Goal: Use online tool/utility: Utilize a website feature to perform a specific function

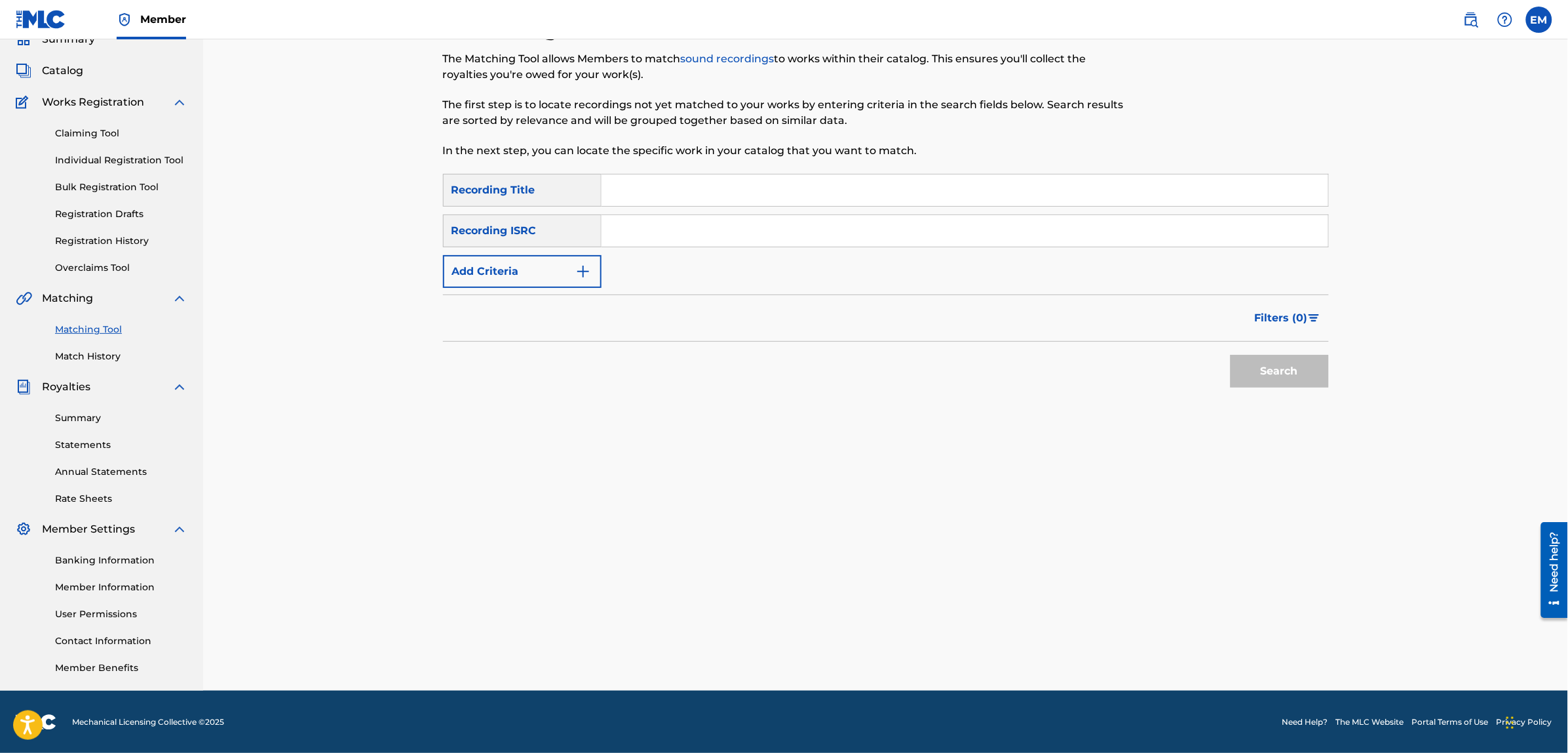
click at [672, 188] on input "Search Form" at bounding box center [965, 191] width 727 height 32
type input "prisionera"
click at [1231, 355] on button "Search" at bounding box center [1279, 371] width 98 height 33
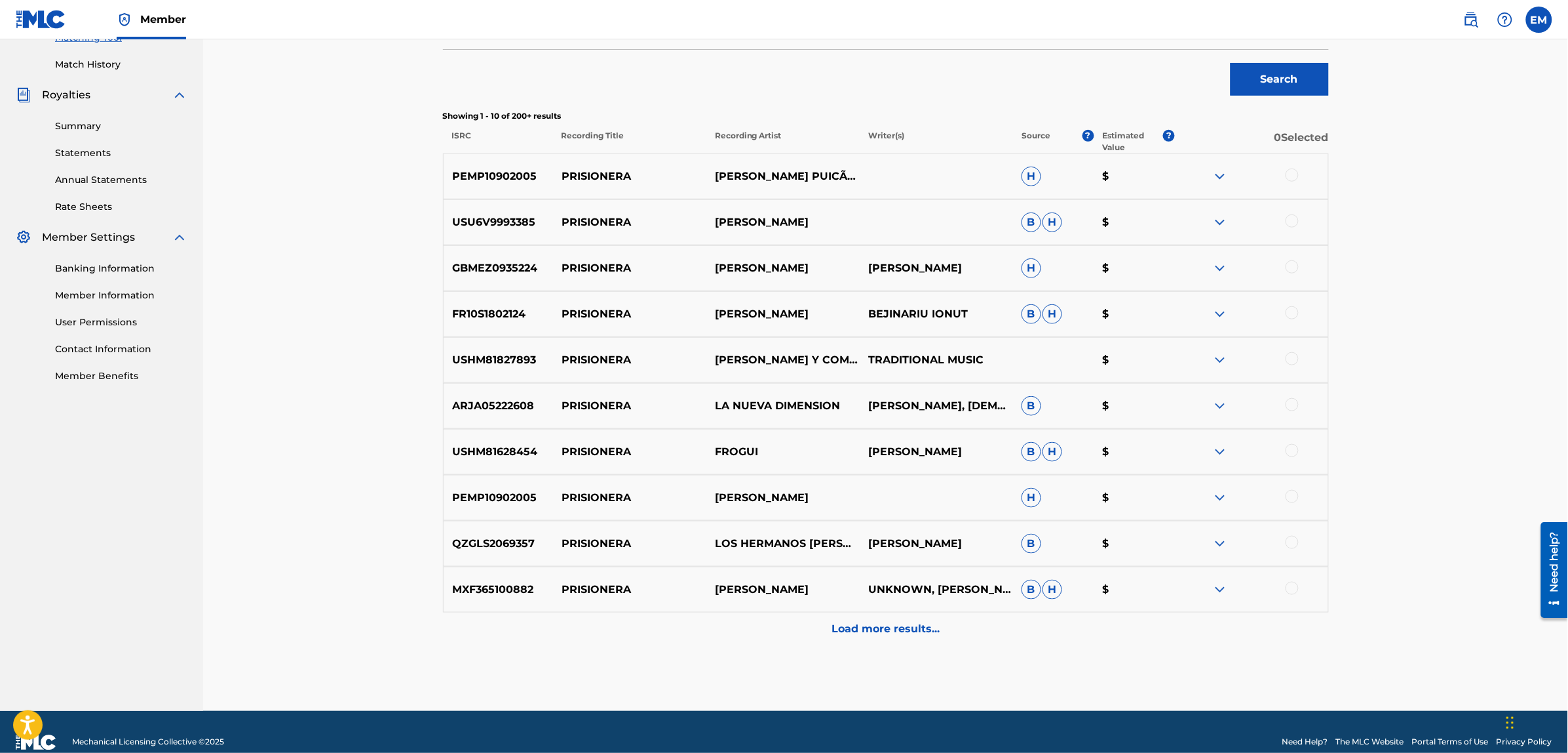
scroll to position [372, 0]
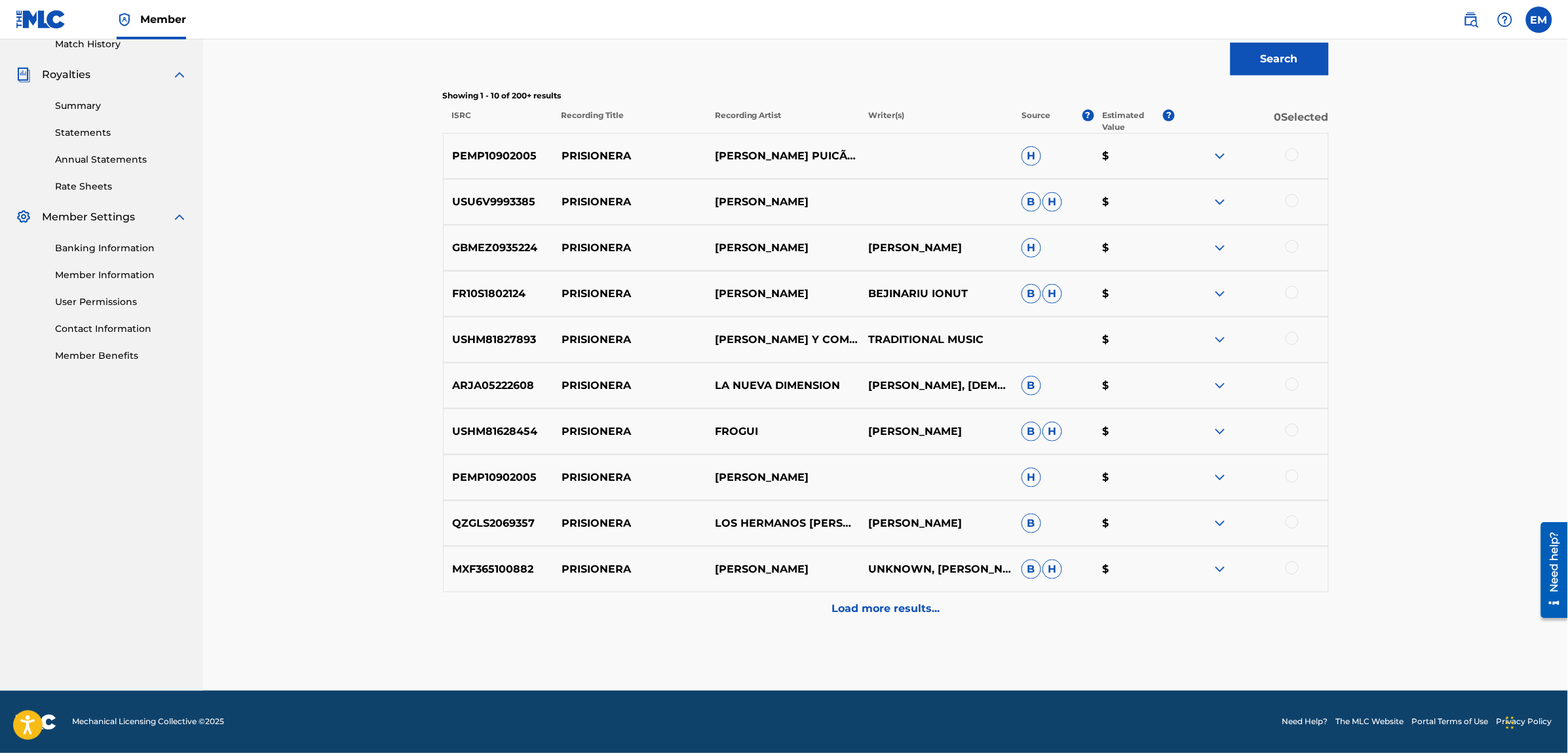
click at [876, 612] on p "Load more results..." at bounding box center [885, 608] width 108 height 16
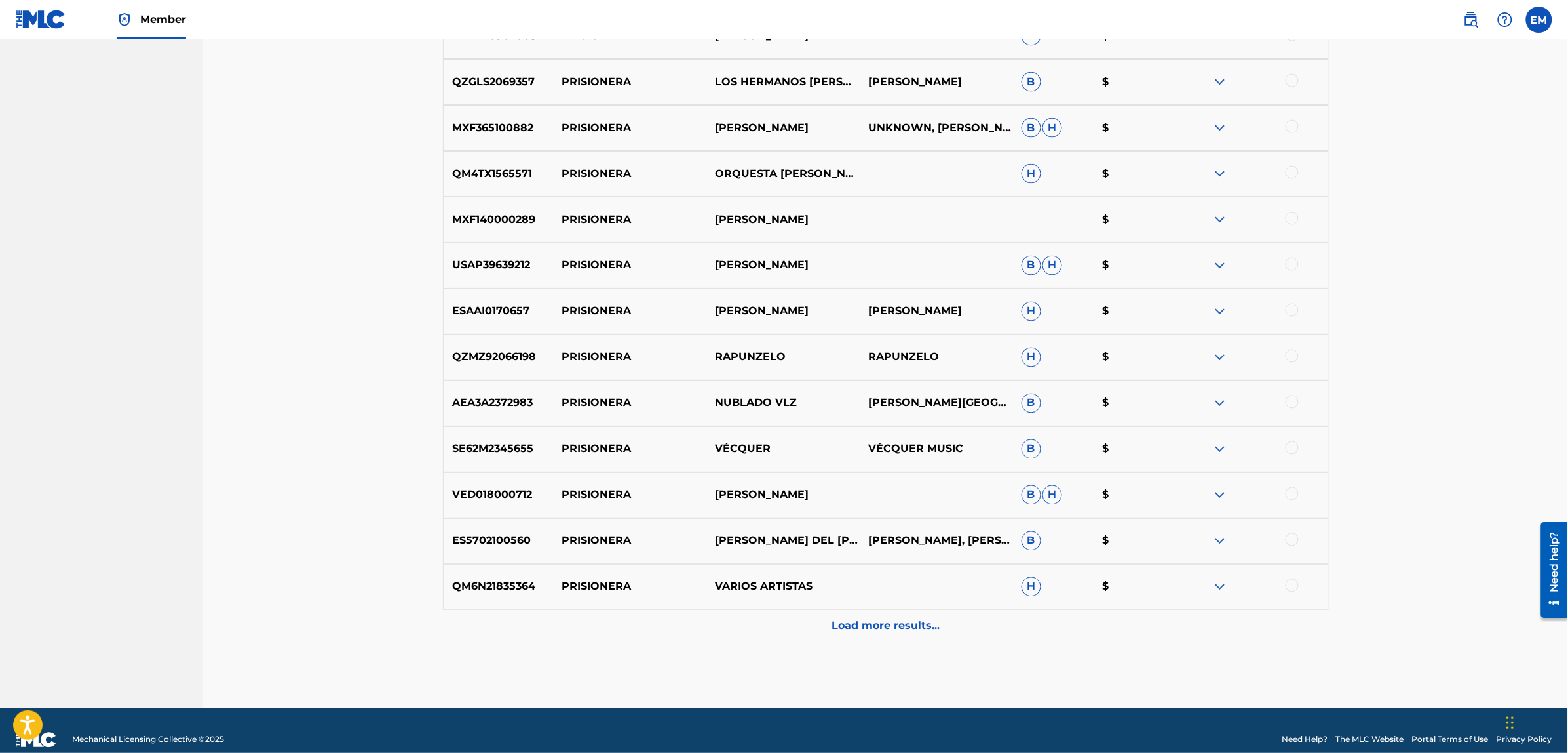
scroll to position [831, 0]
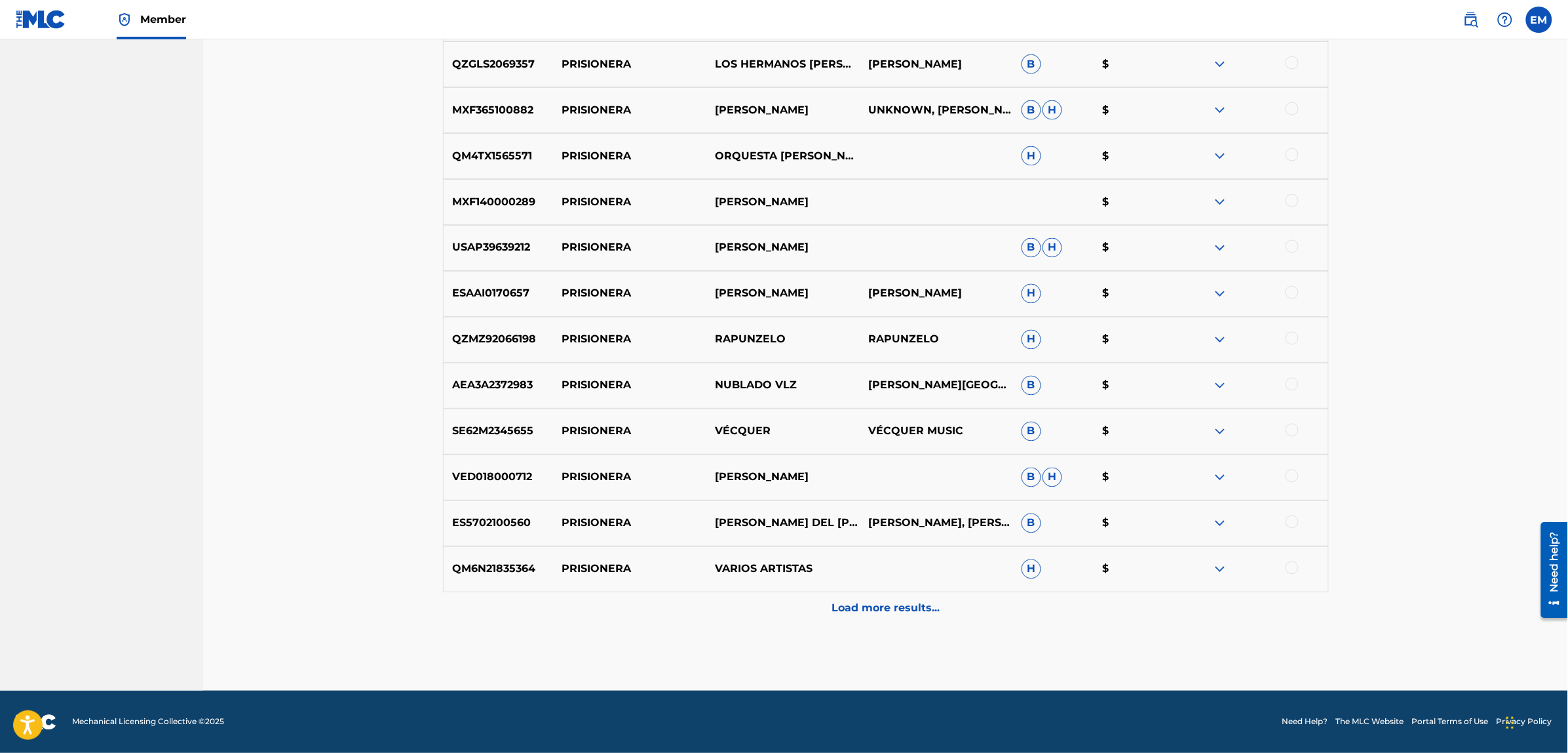
click at [869, 619] on div "Load more results..." at bounding box center [885, 608] width 886 height 33
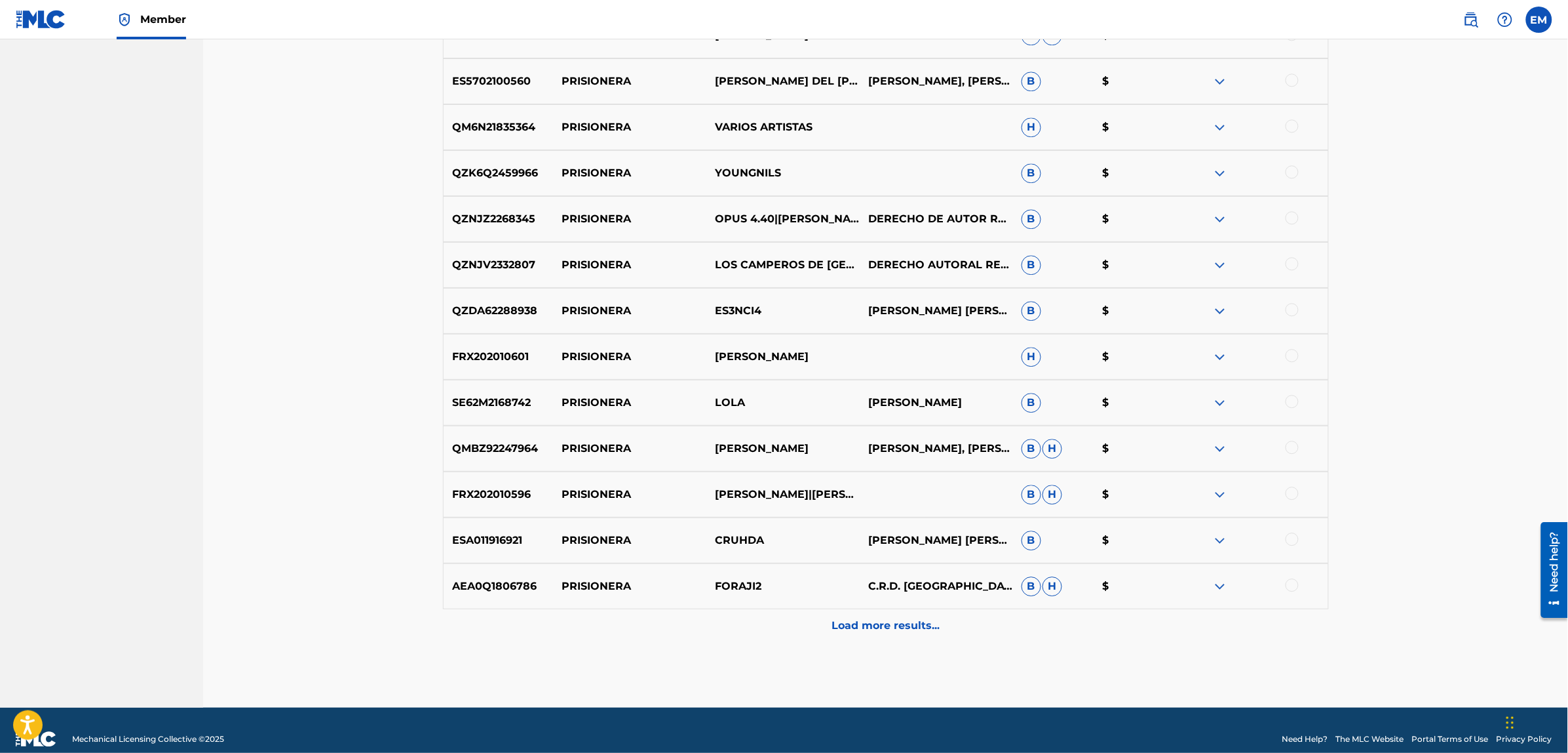
scroll to position [1289, 0]
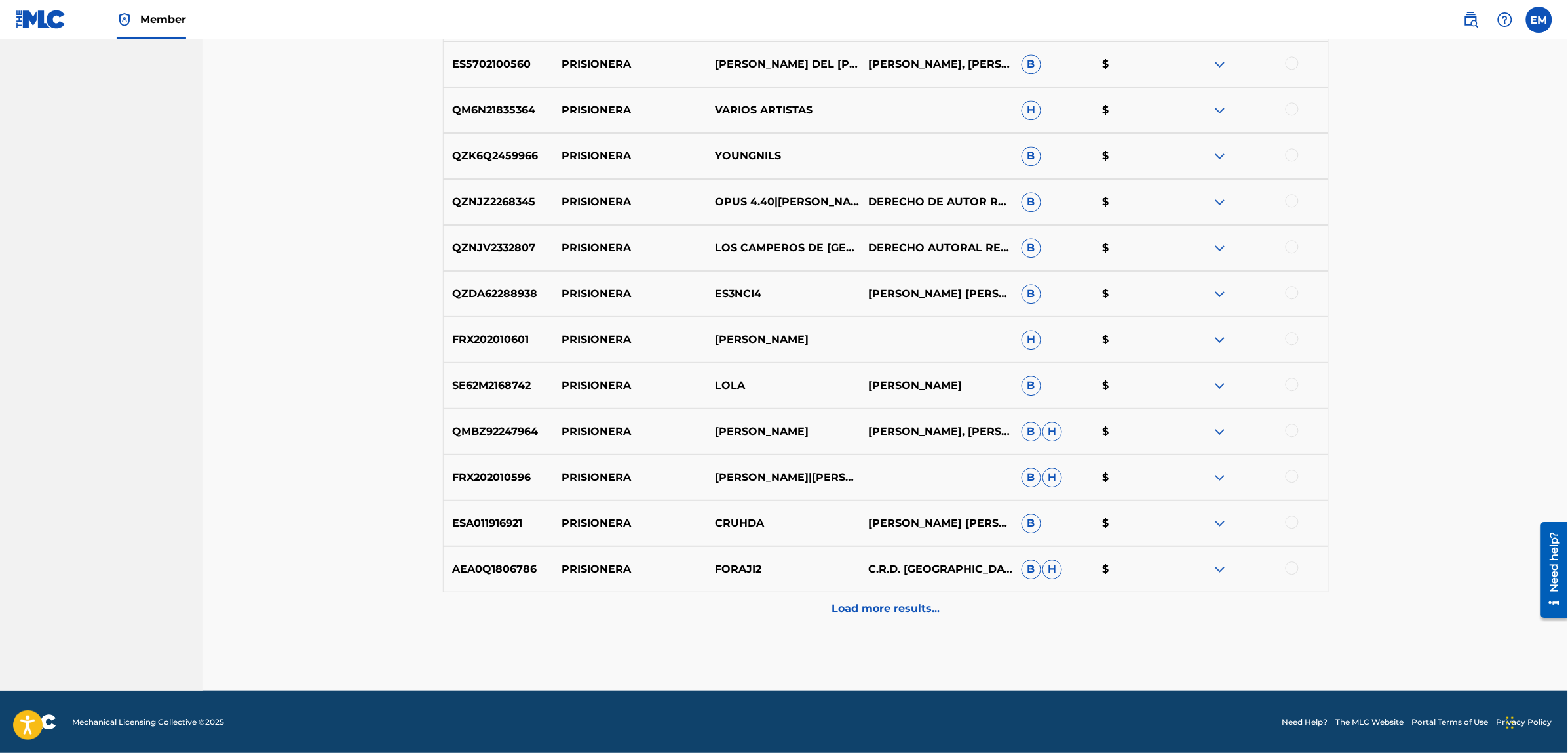
click at [878, 604] on p "Load more results..." at bounding box center [885, 608] width 108 height 16
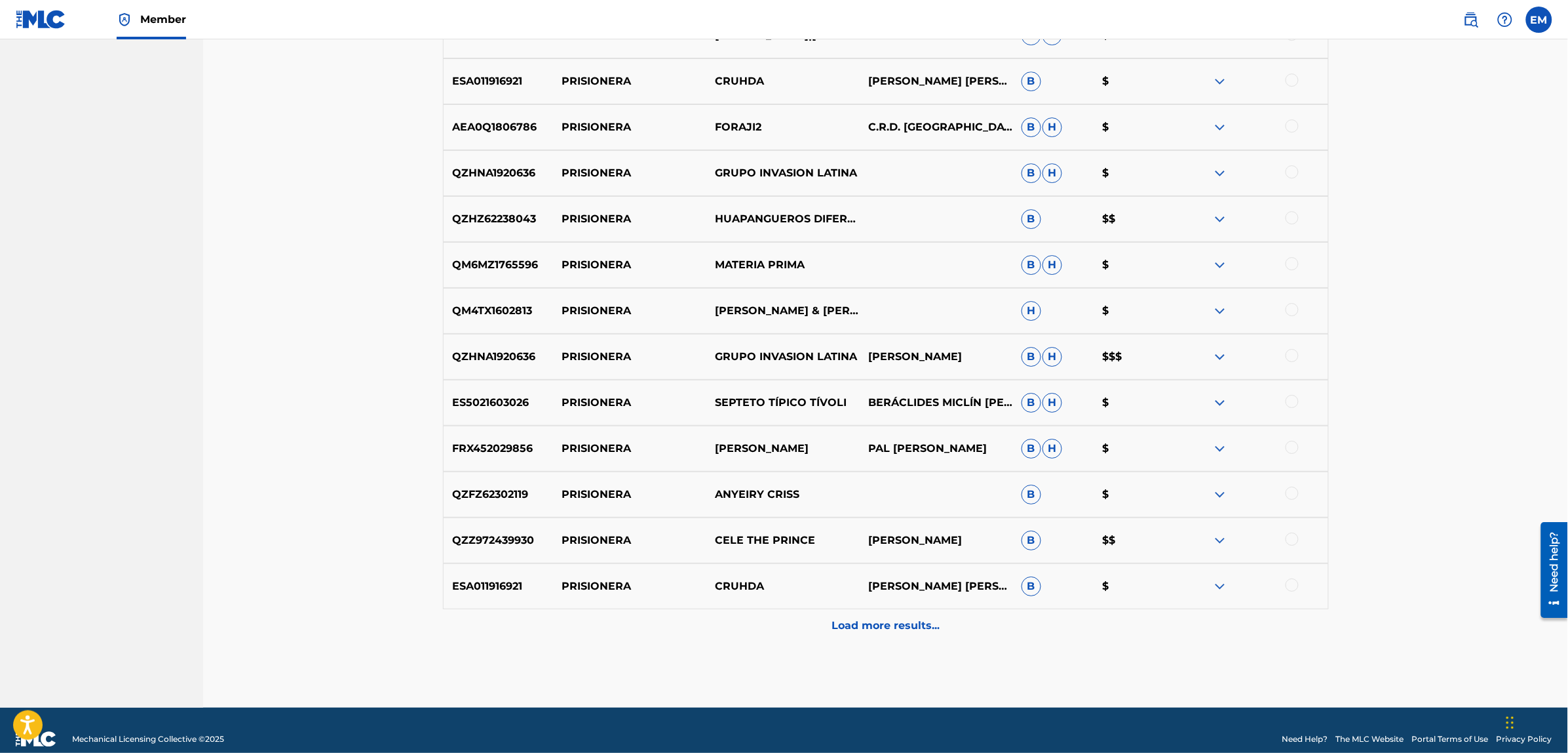
scroll to position [1748, 0]
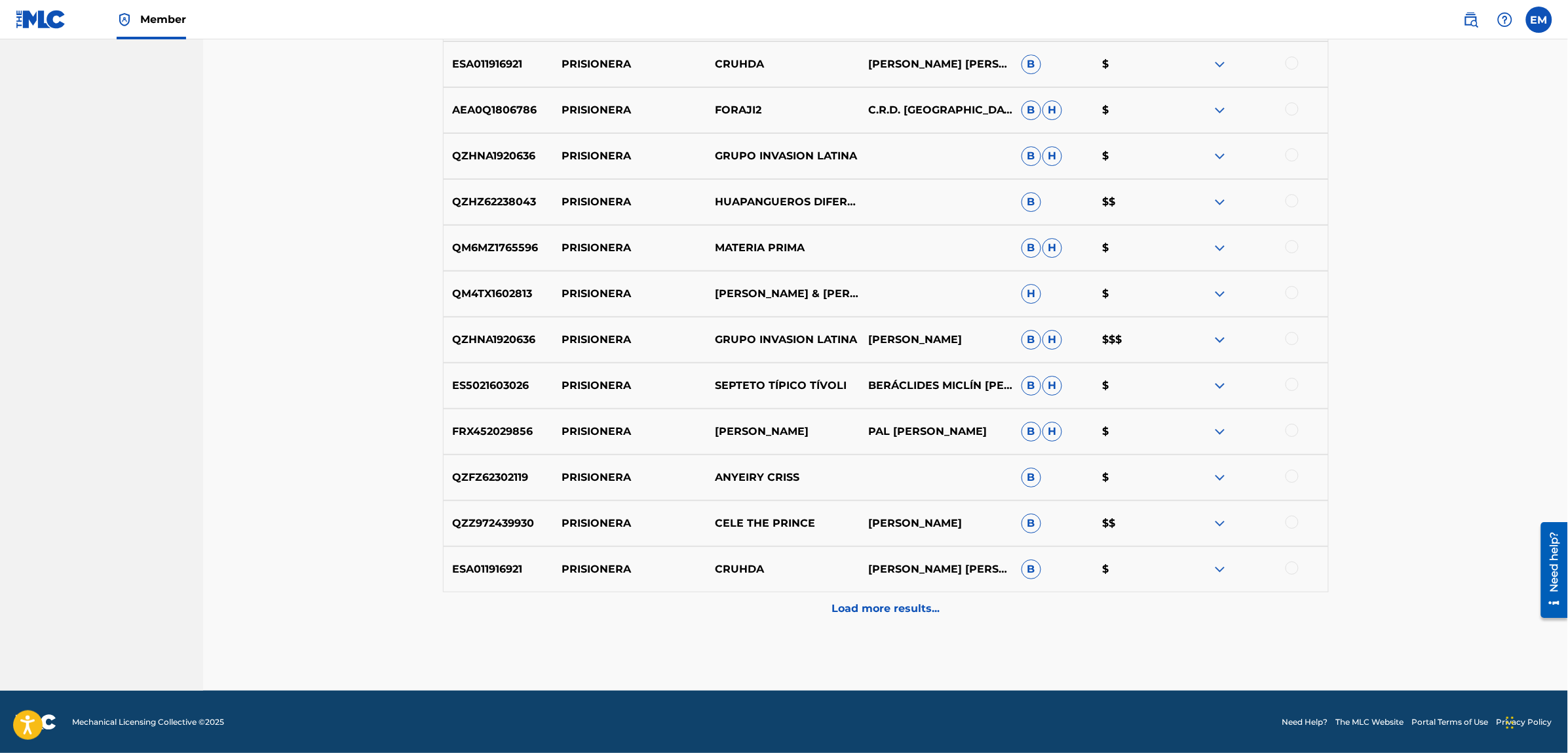
click at [899, 617] on div "Load more results..." at bounding box center [885, 608] width 886 height 33
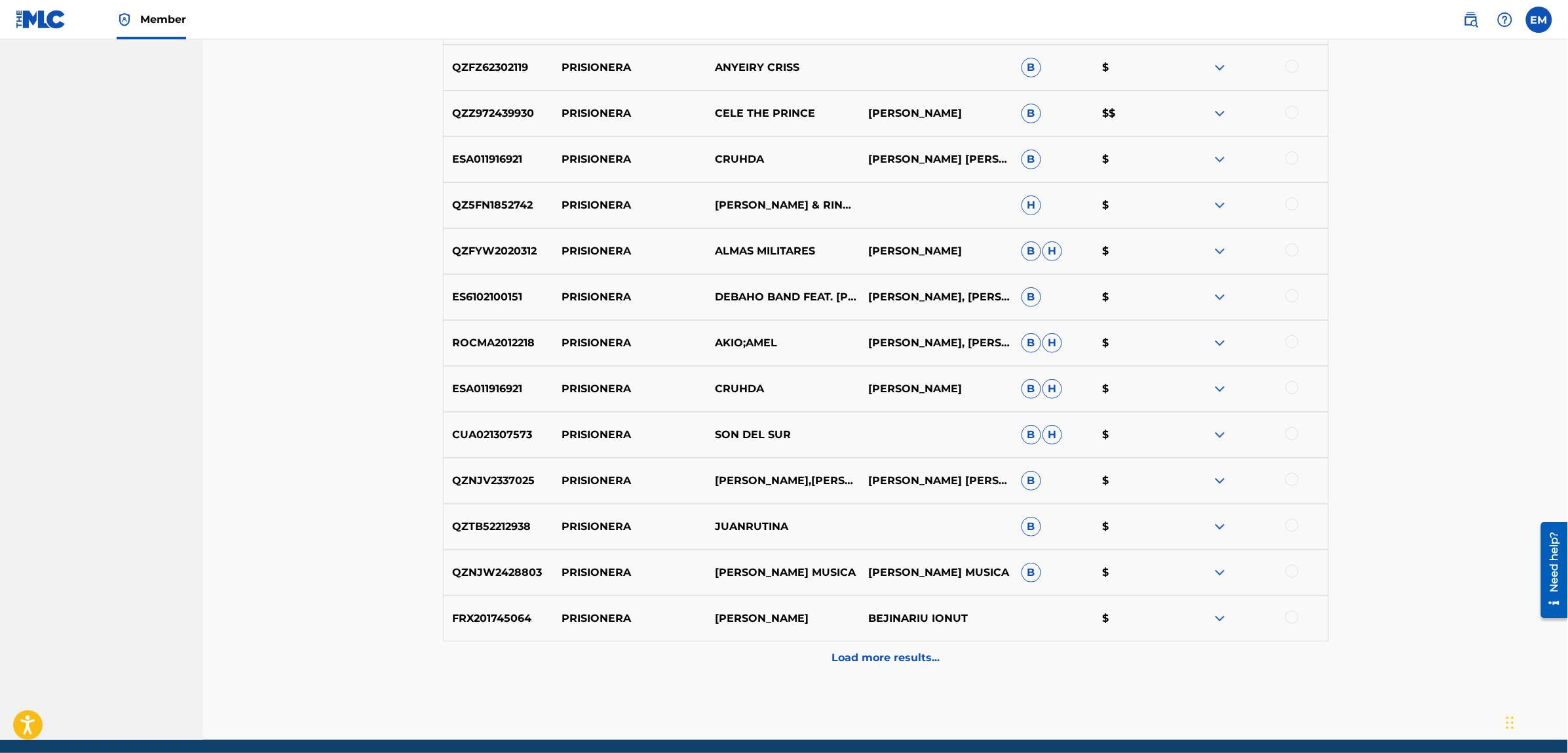
scroll to position [2208, 0]
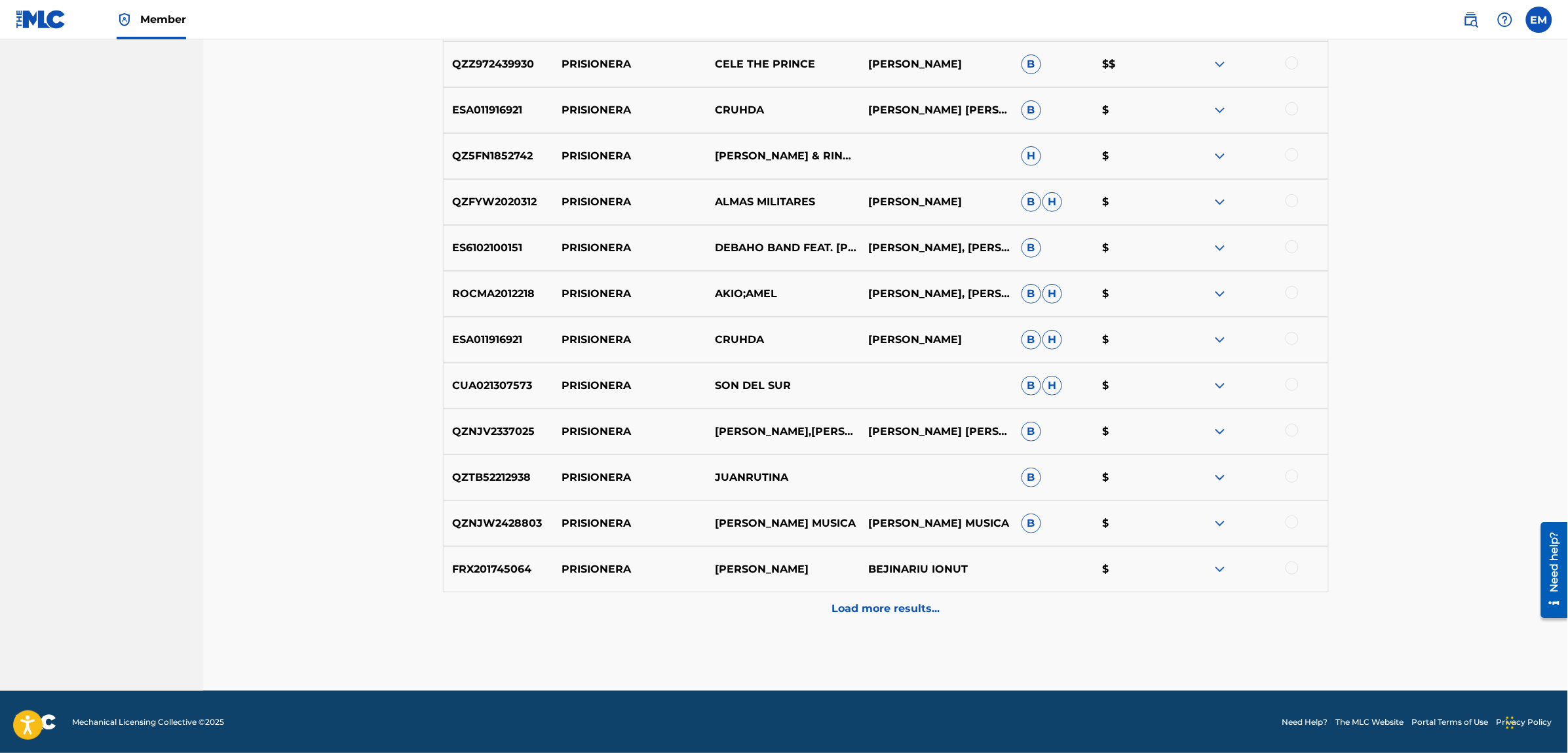
click at [880, 610] on p "Load more results..." at bounding box center [885, 608] width 108 height 16
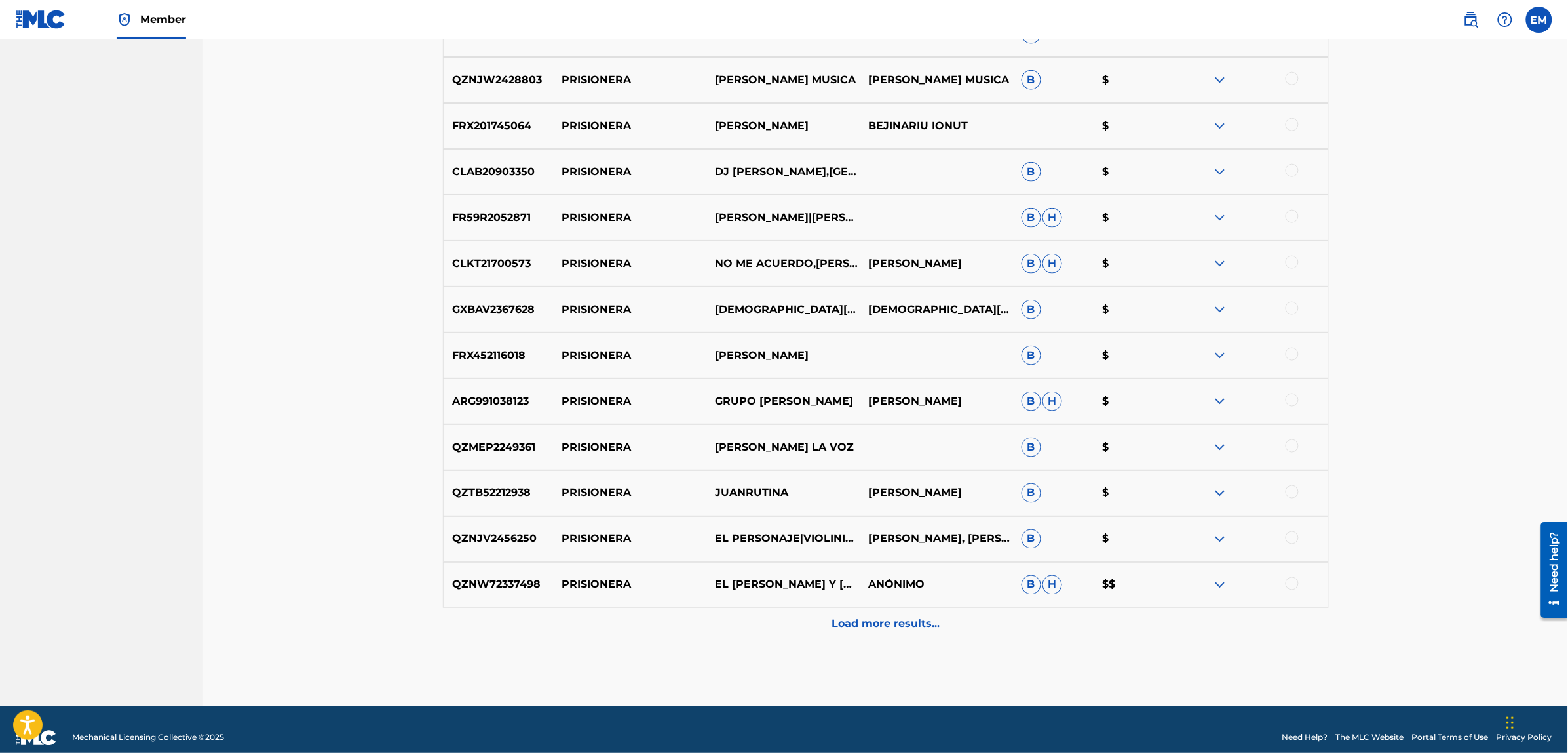
scroll to position [2666, 0]
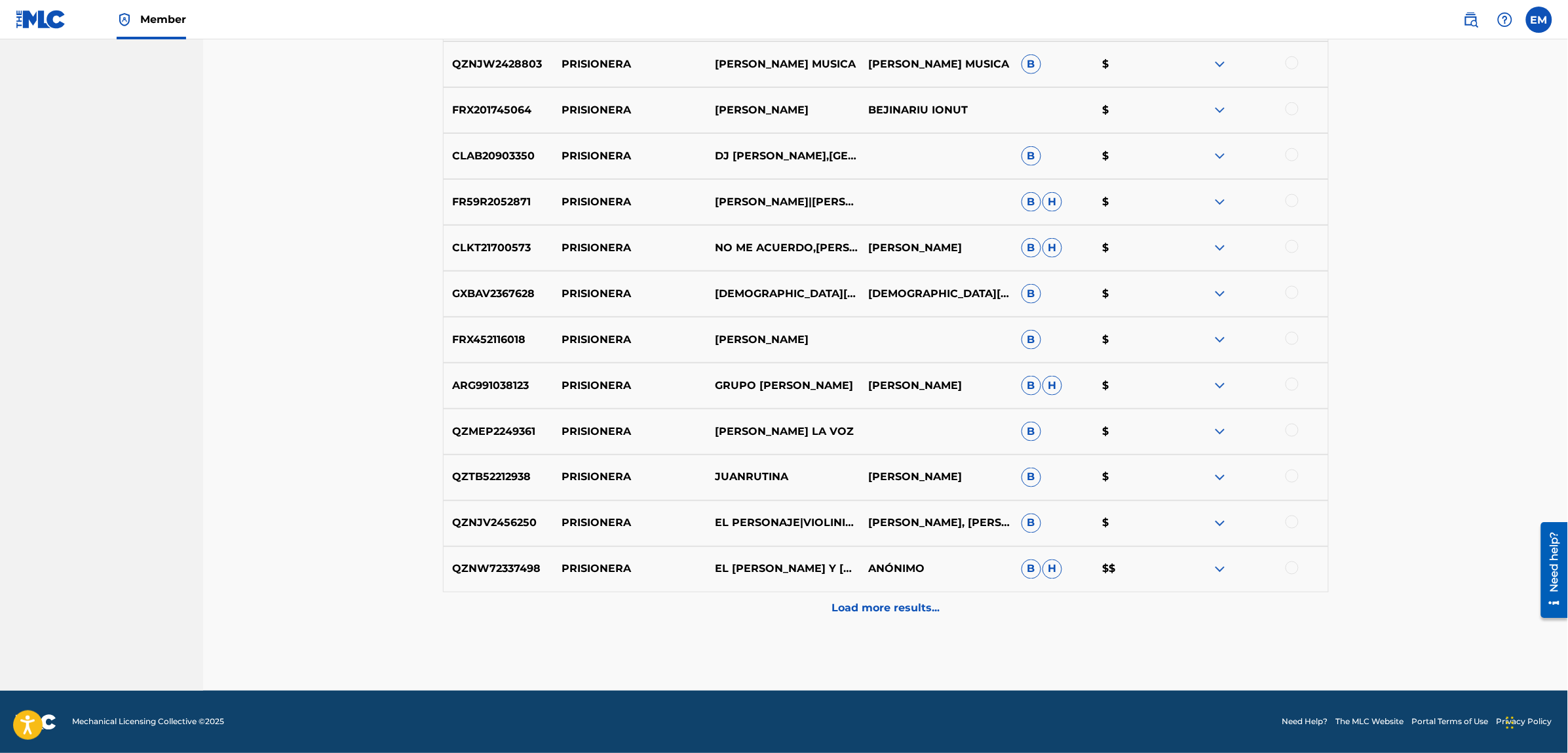
click at [886, 619] on div "Load more results..." at bounding box center [885, 608] width 886 height 33
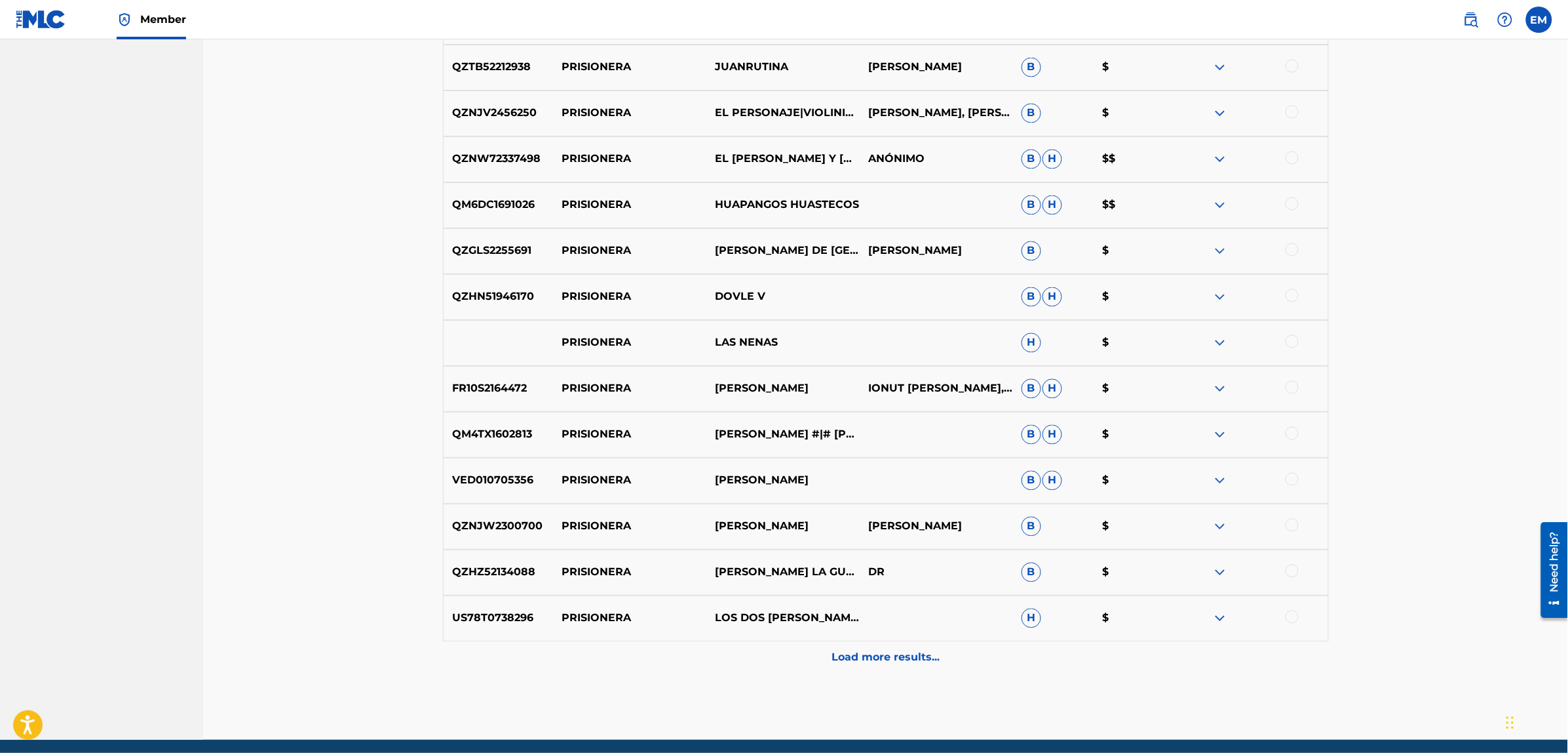
scroll to position [3125, 0]
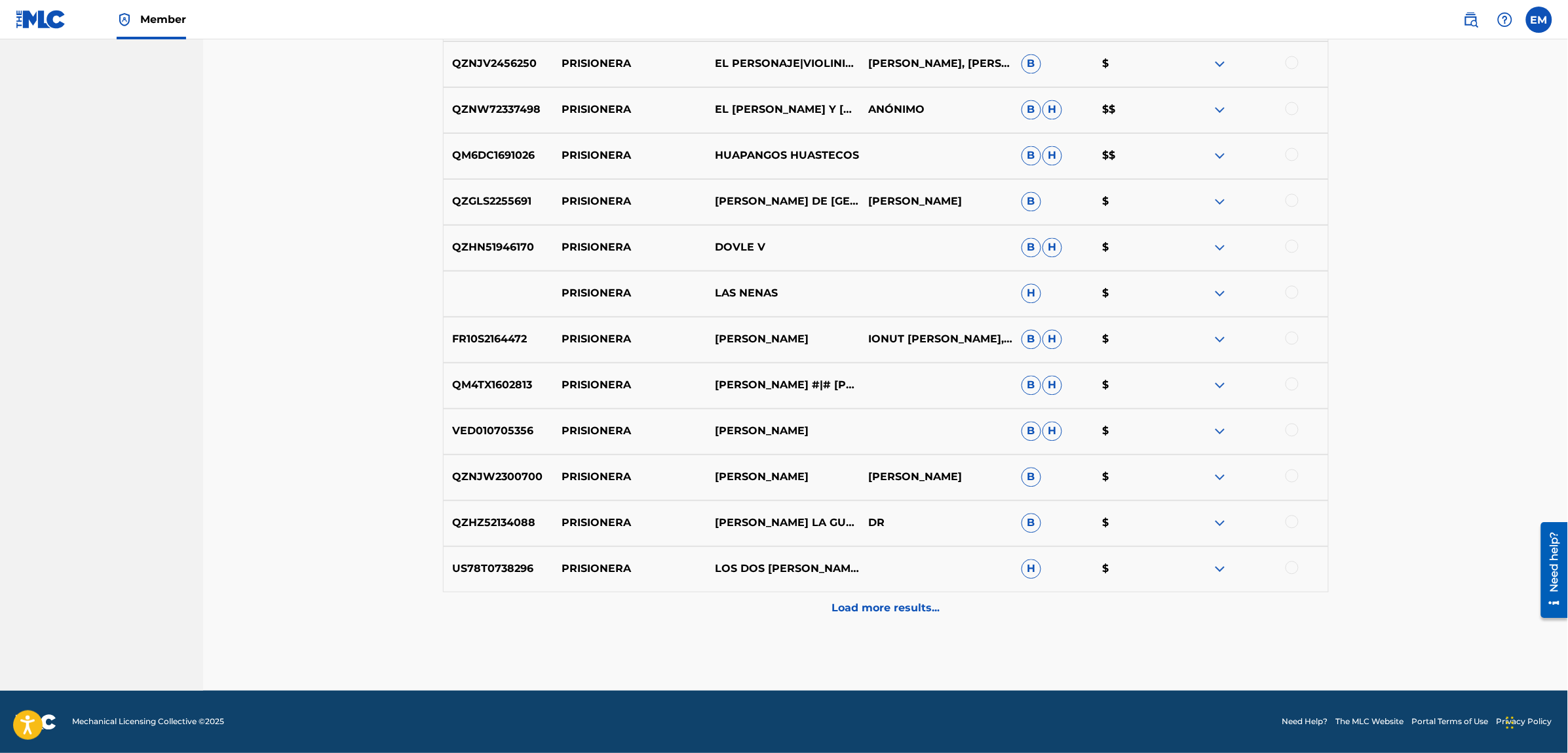
click at [896, 618] on div "Load more results..." at bounding box center [885, 608] width 886 height 33
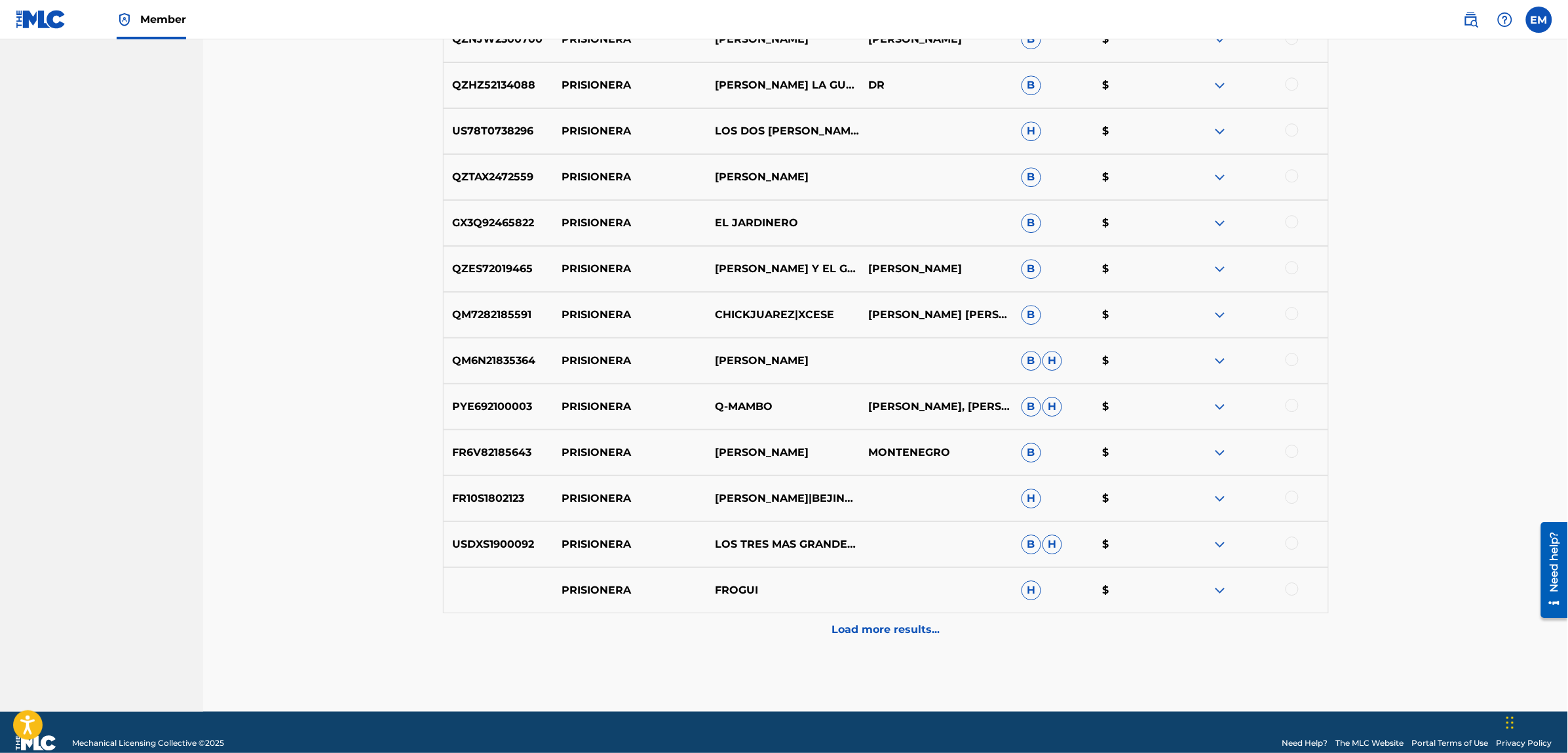
scroll to position [3584, 0]
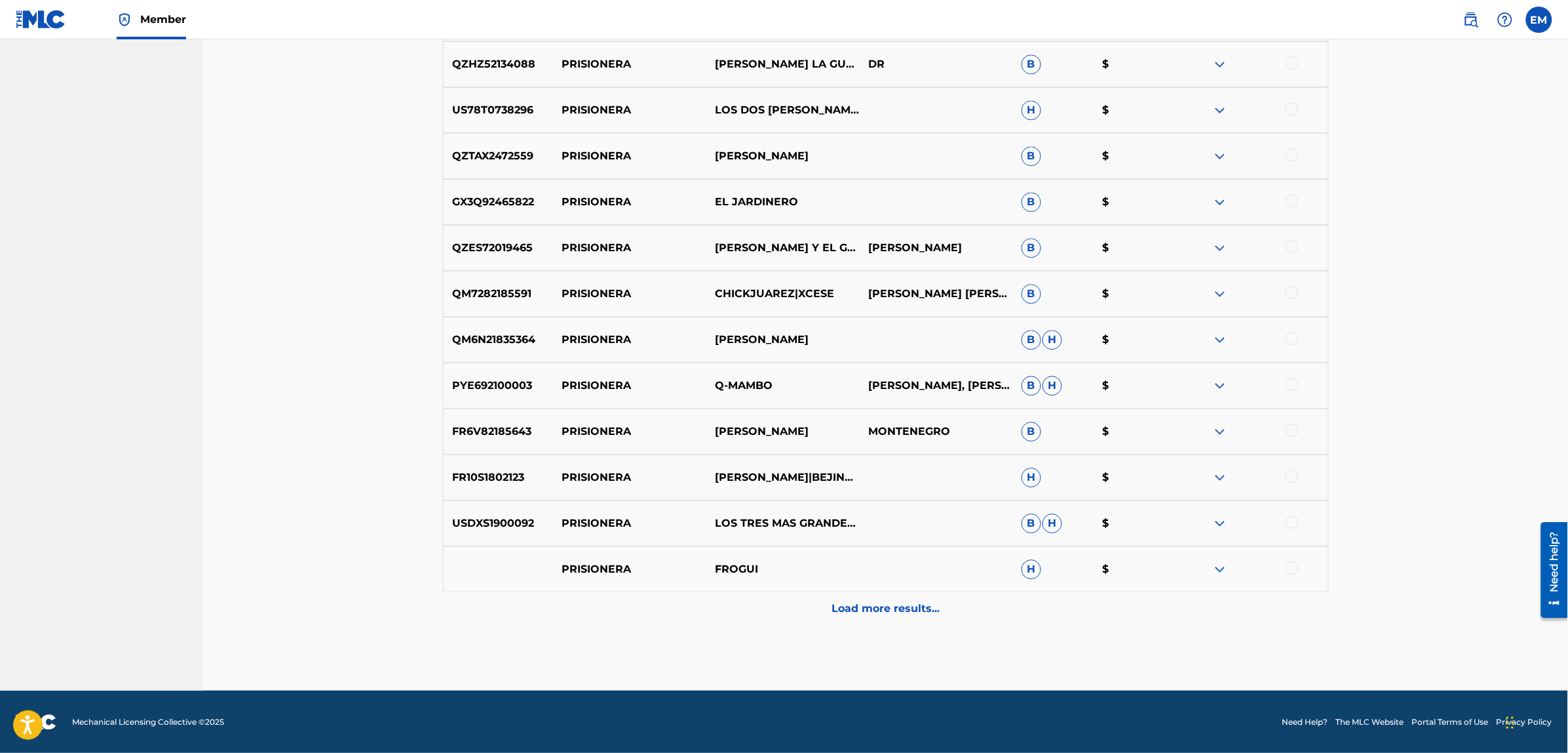
click at [899, 612] on p "Load more results..." at bounding box center [885, 608] width 108 height 16
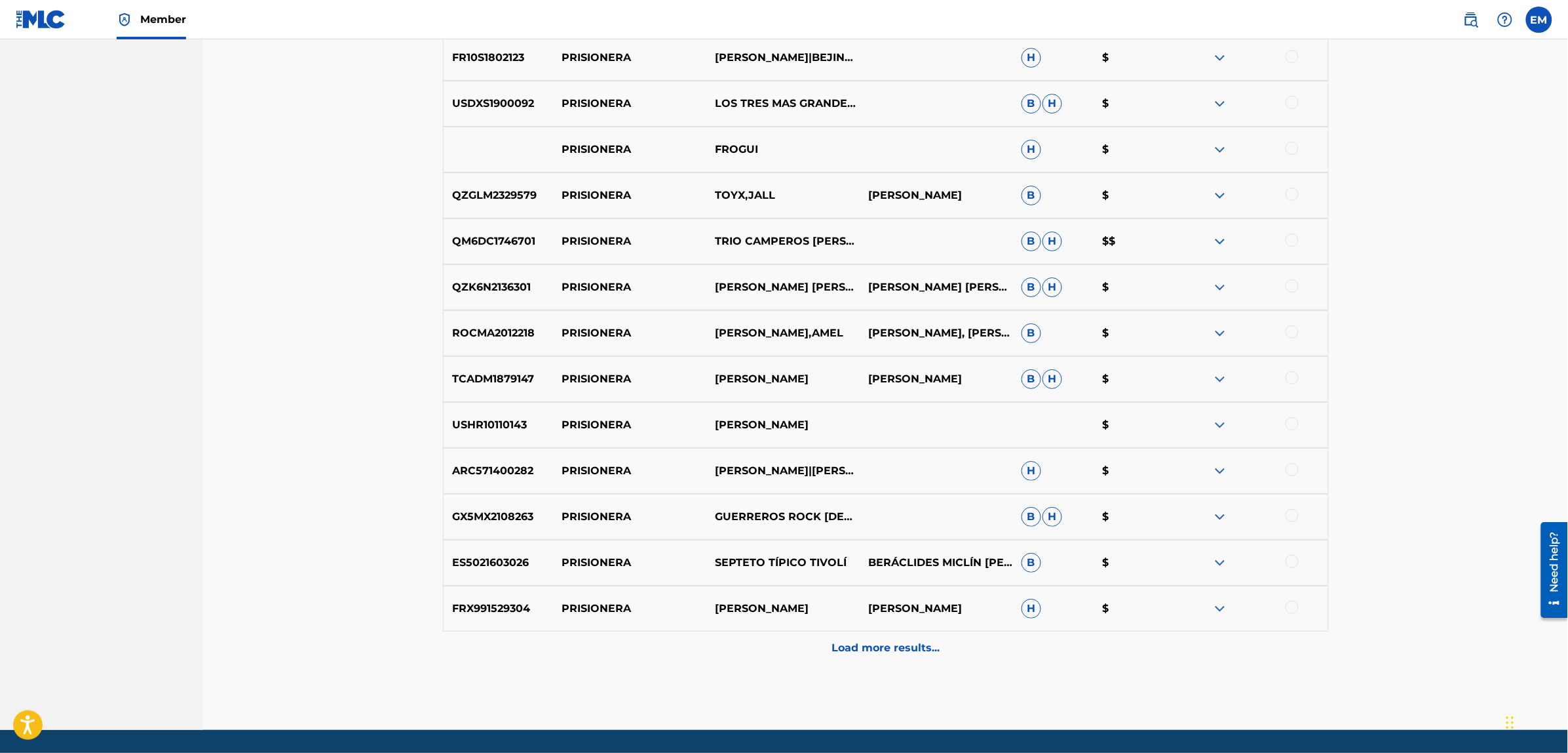
scroll to position [4042, 0]
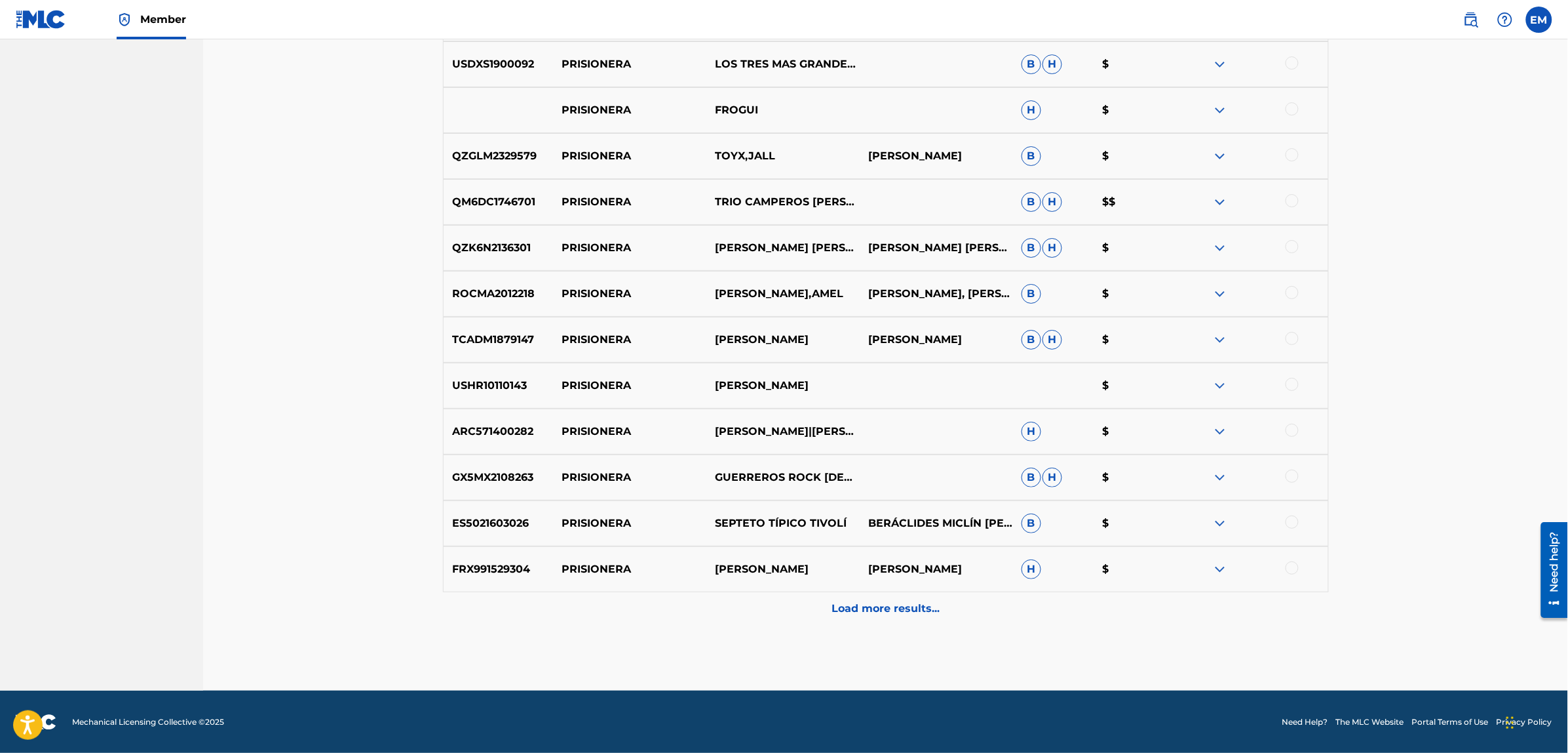
click at [880, 615] on p "Load more results..." at bounding box center [885, 608] width 108 height 16
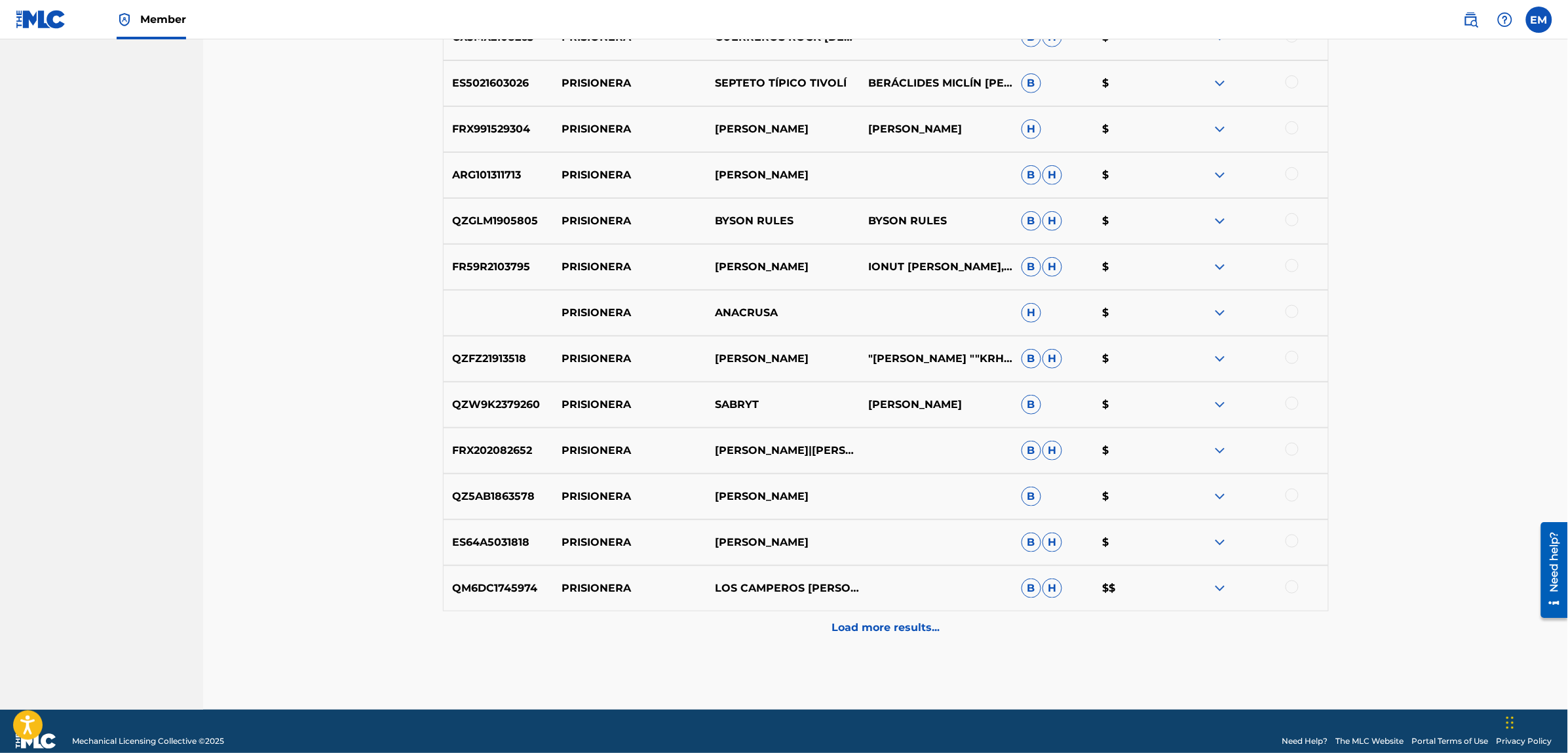
scroll to position [4501, 0]
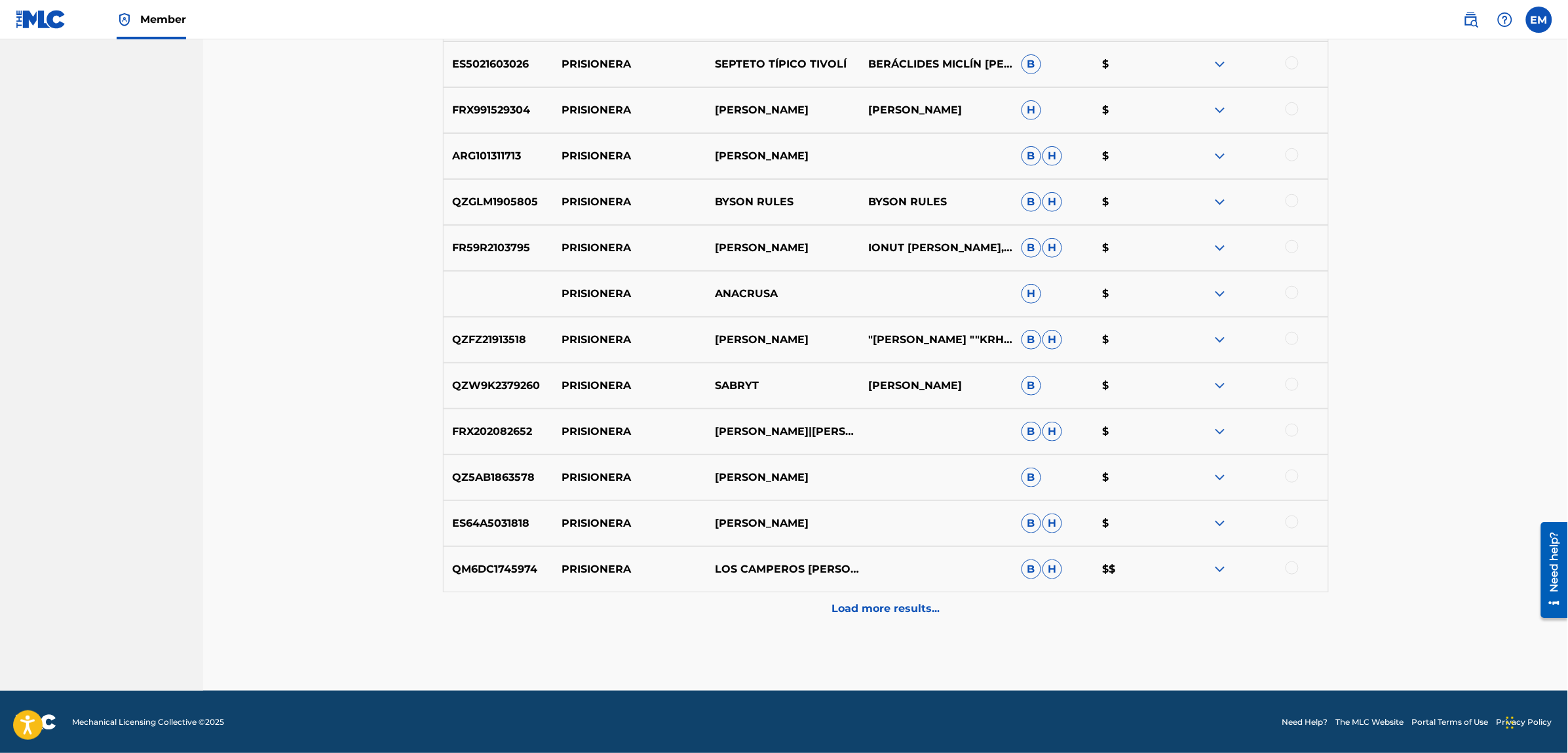
click at [877, 602] on p "Load more results..." at bounding box center [885, 608] width 108 height 16
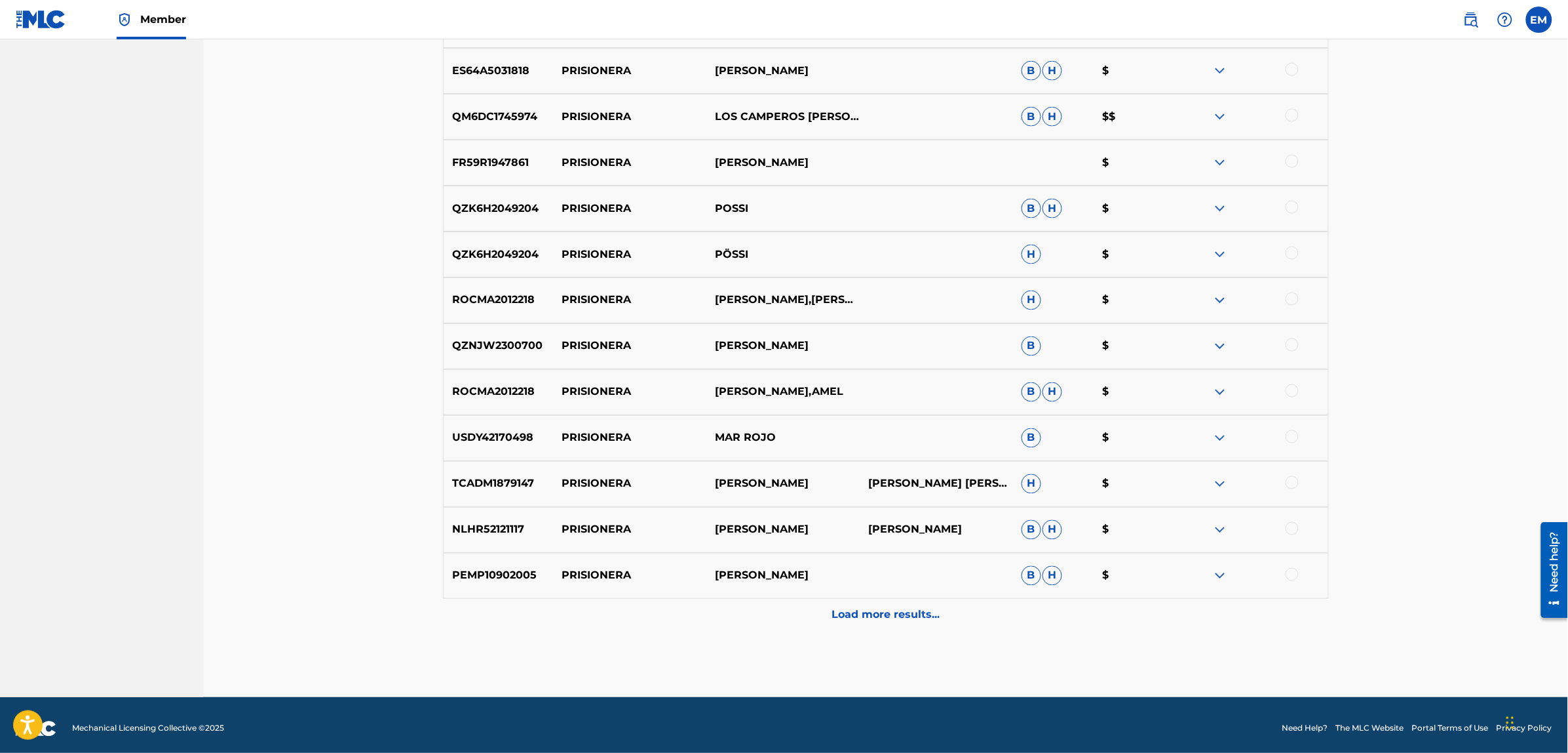
scroll to position [4961, 0]
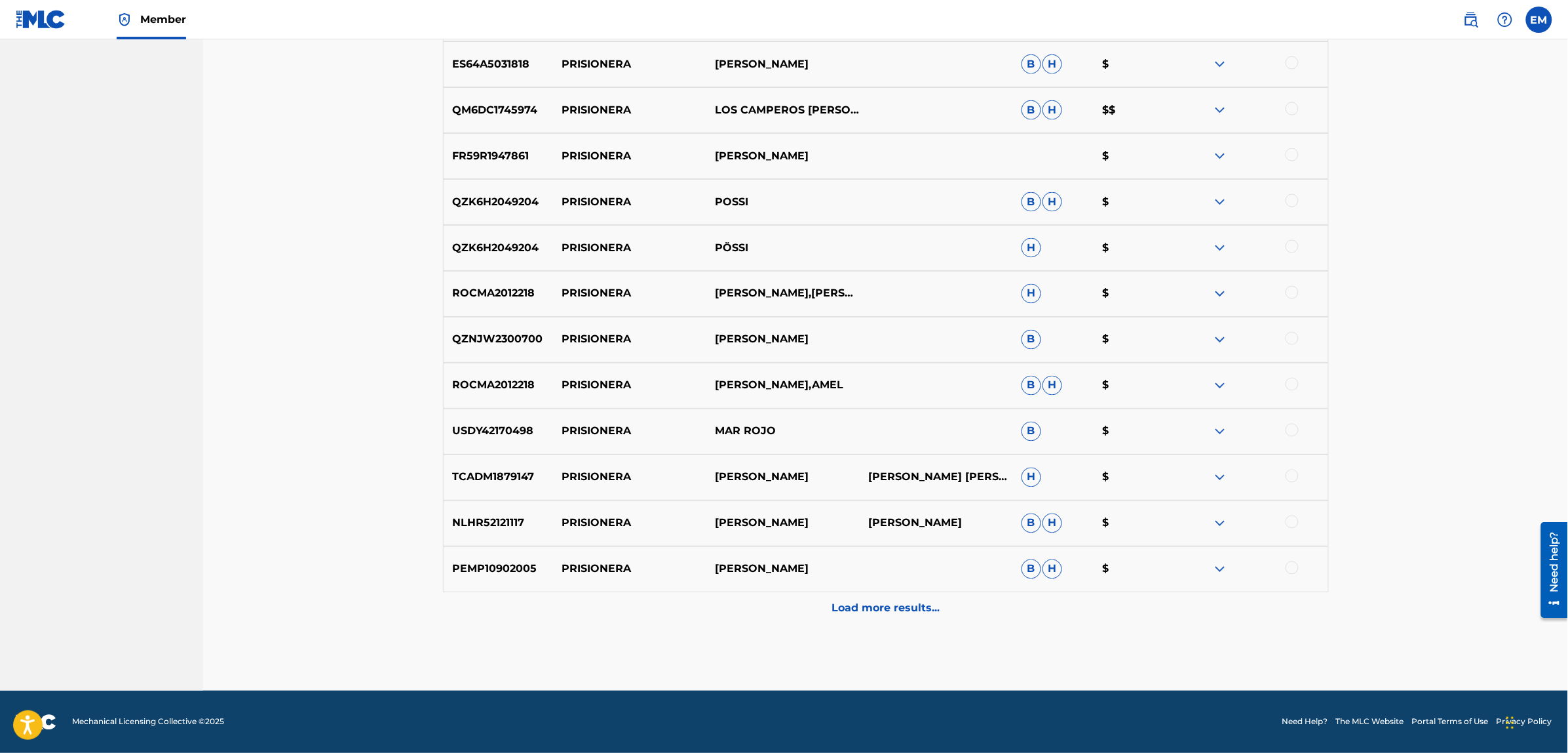
click at [849, 604] on p "Load more results..." at bounding box center [885, 608] width 108 height 16
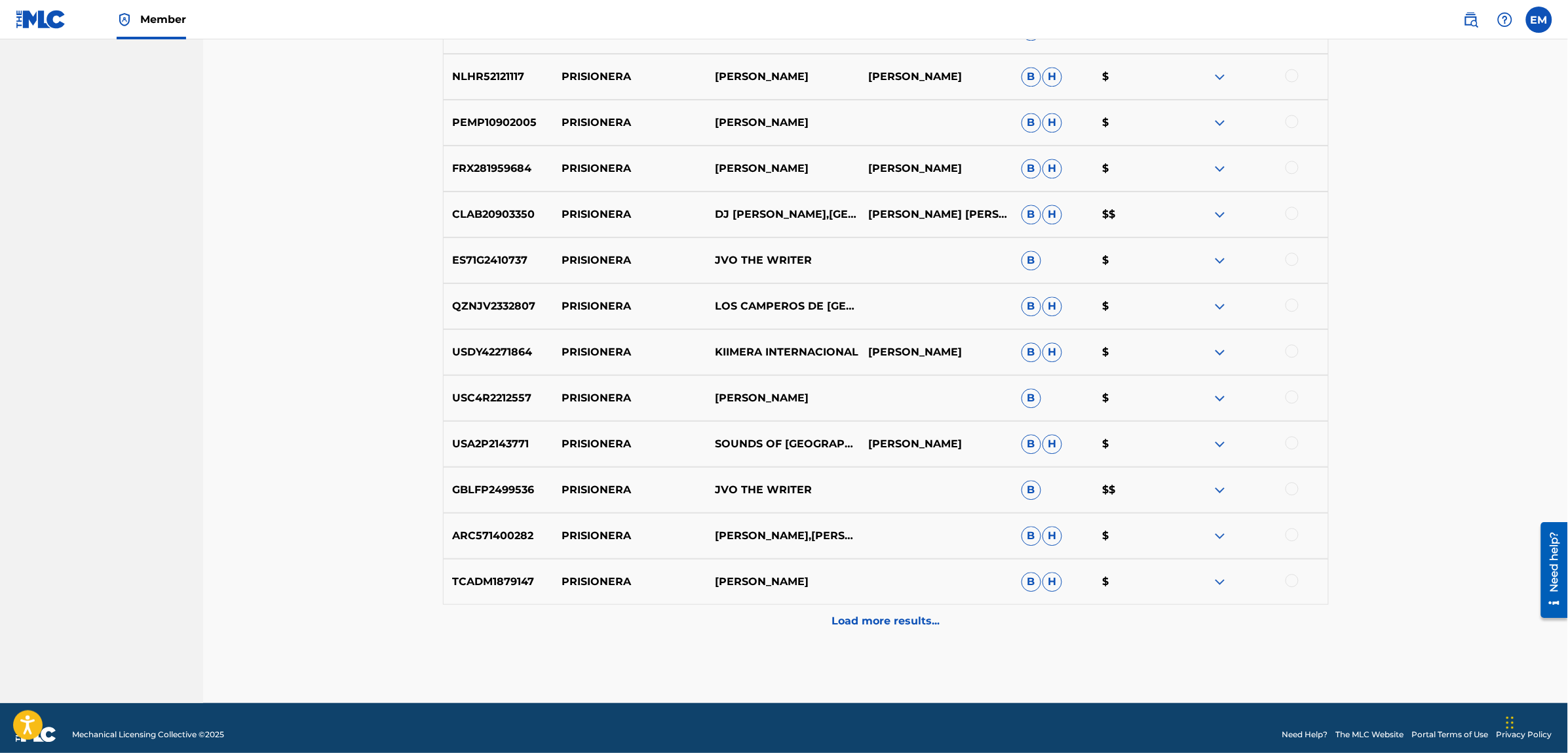
scroll to position [5420, 0]
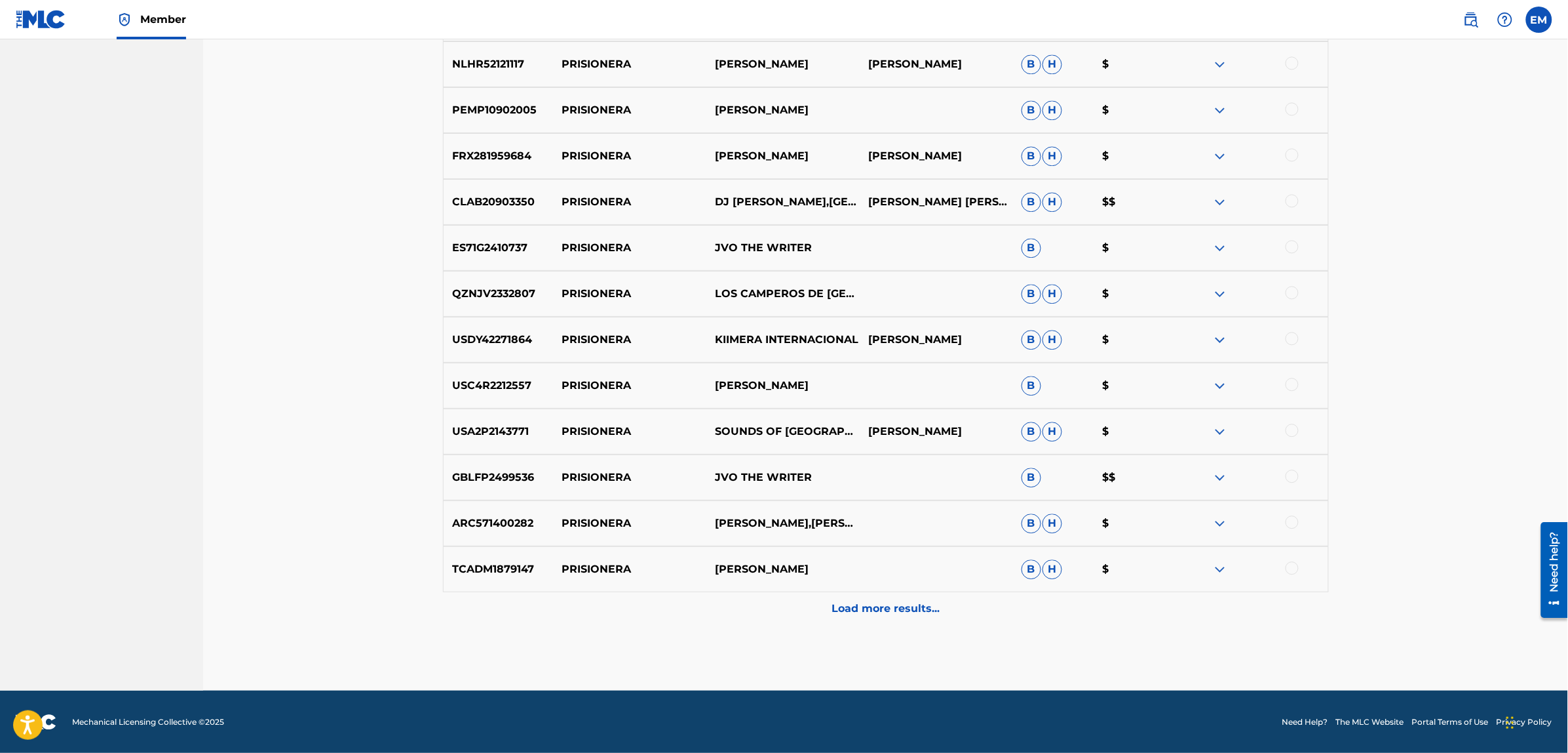
click at [889, 620] on div "Load more results..." at bounding box center [885, 608] width 886 height 33
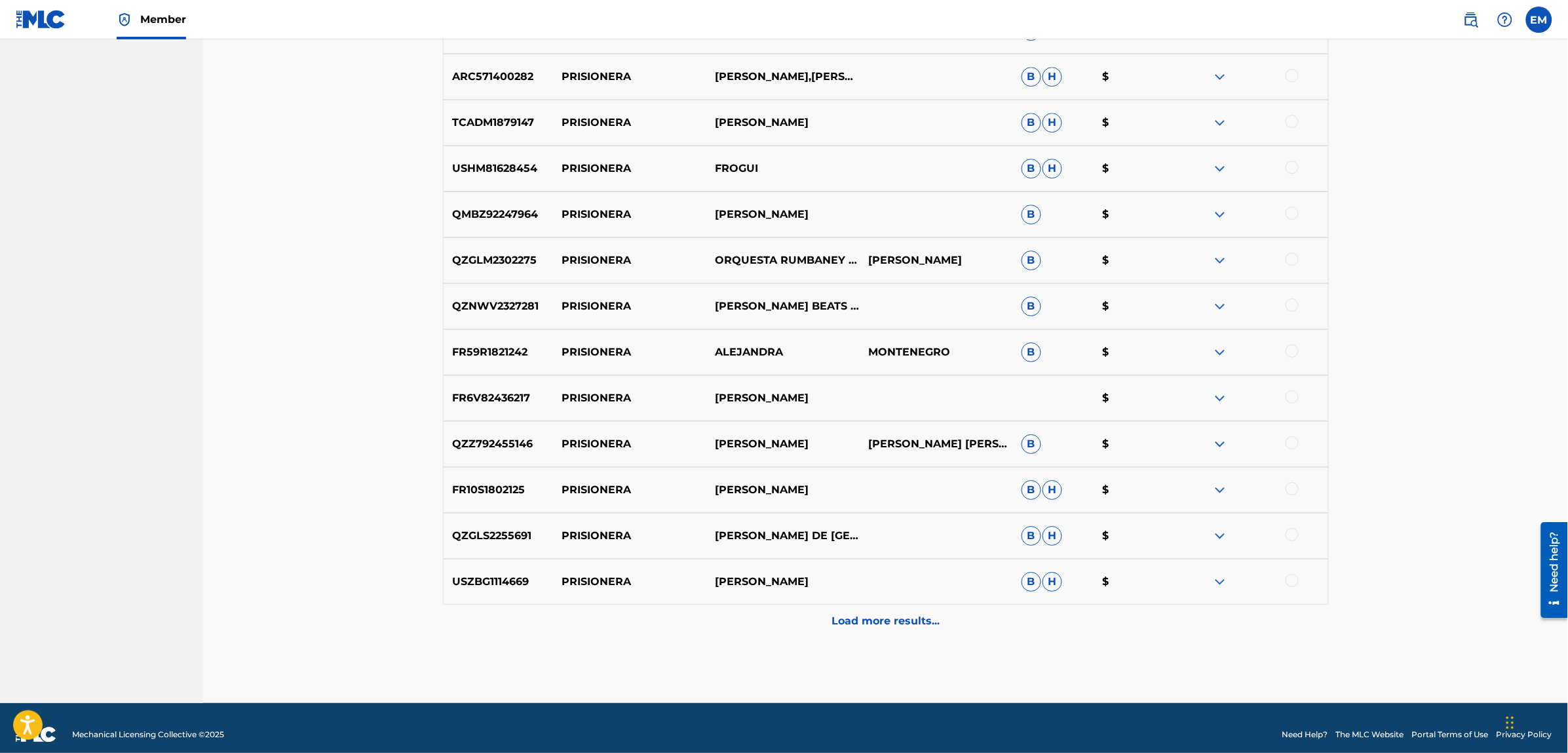
scroll to position [5878, 0]
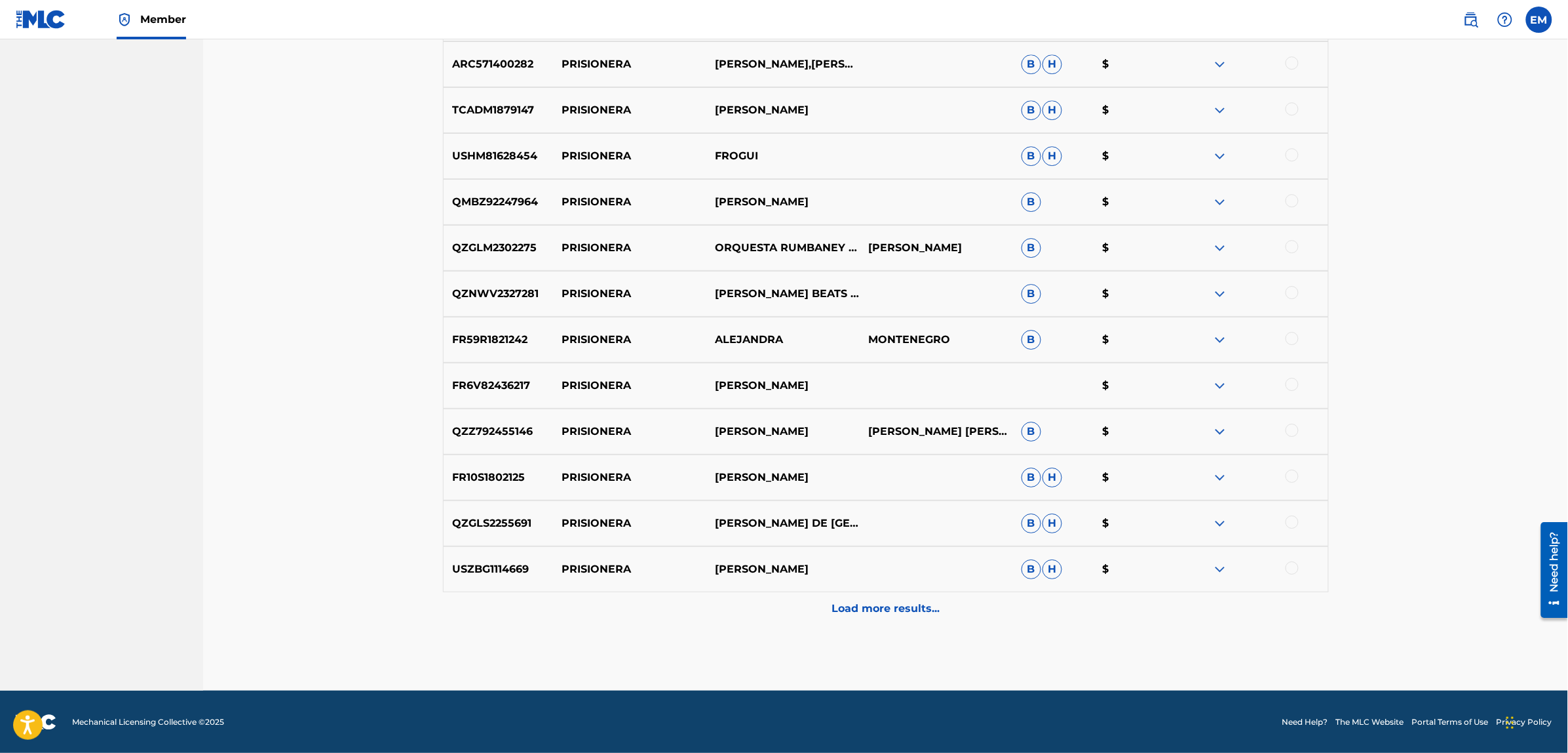
click at [897, 602] on p "Load more results..." at bounding box center [885, 608] width 108 height 16
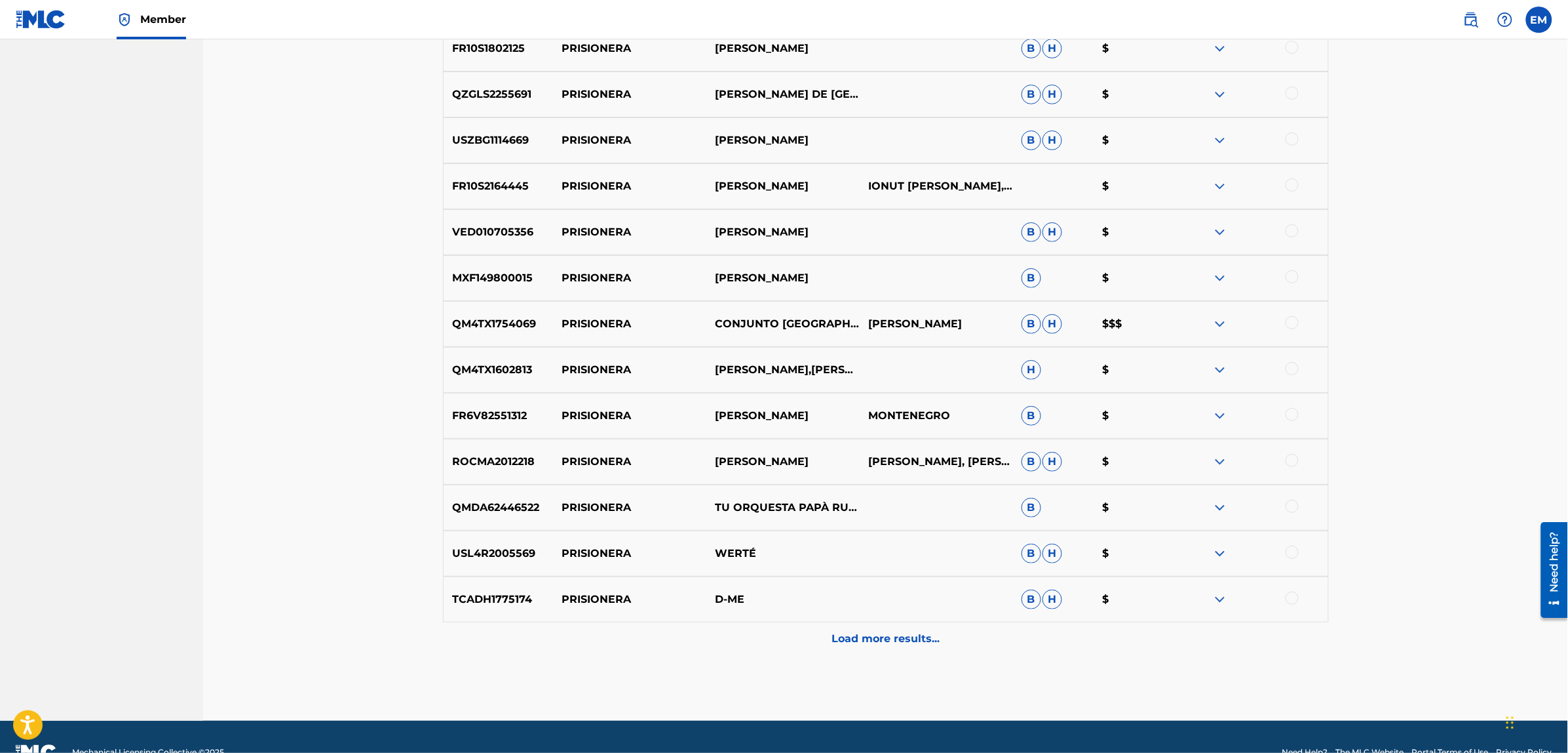
scroll to position [6337, 0]
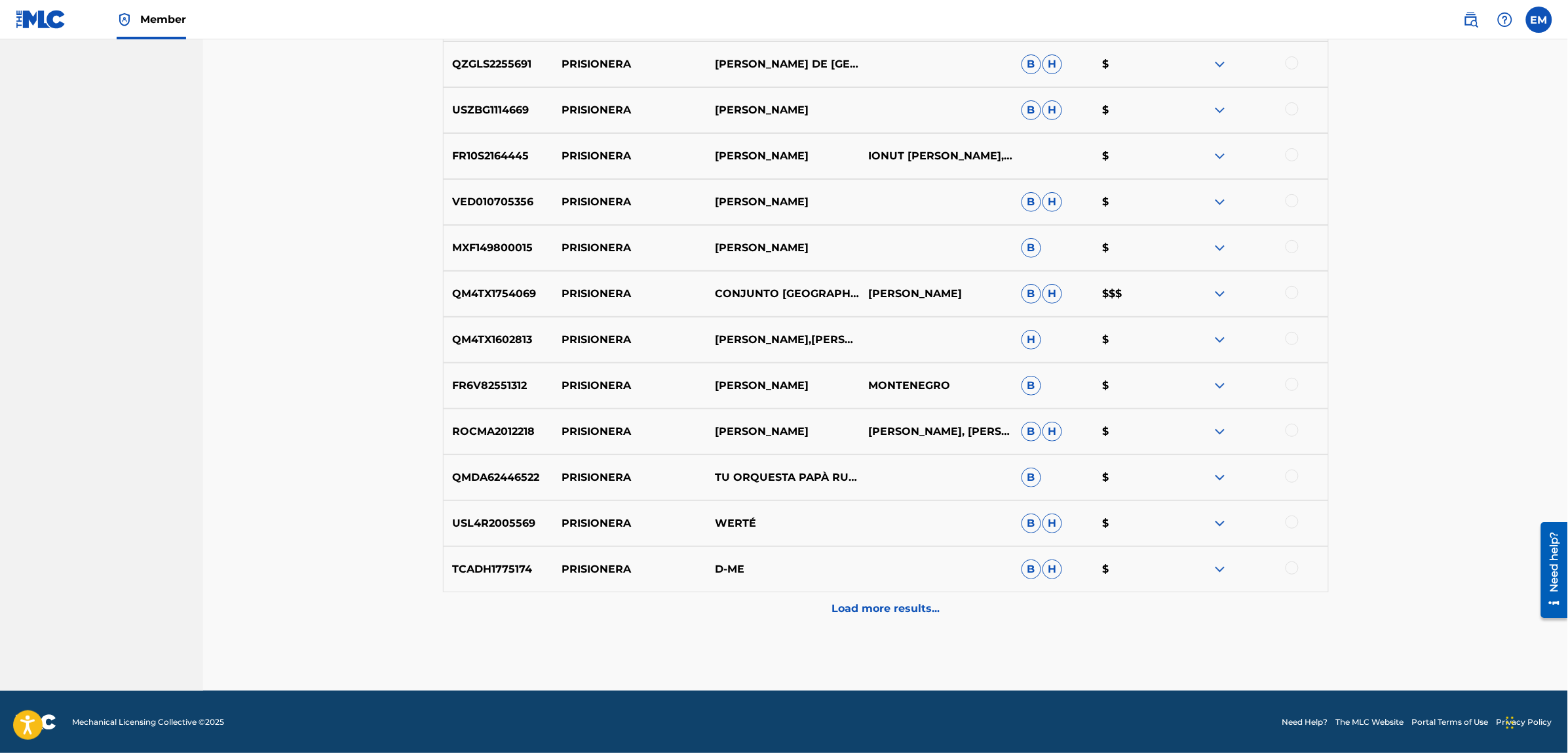
click at [896, 615] on p "Load more results..." at bounding box center [885, 608] width 108 height 16
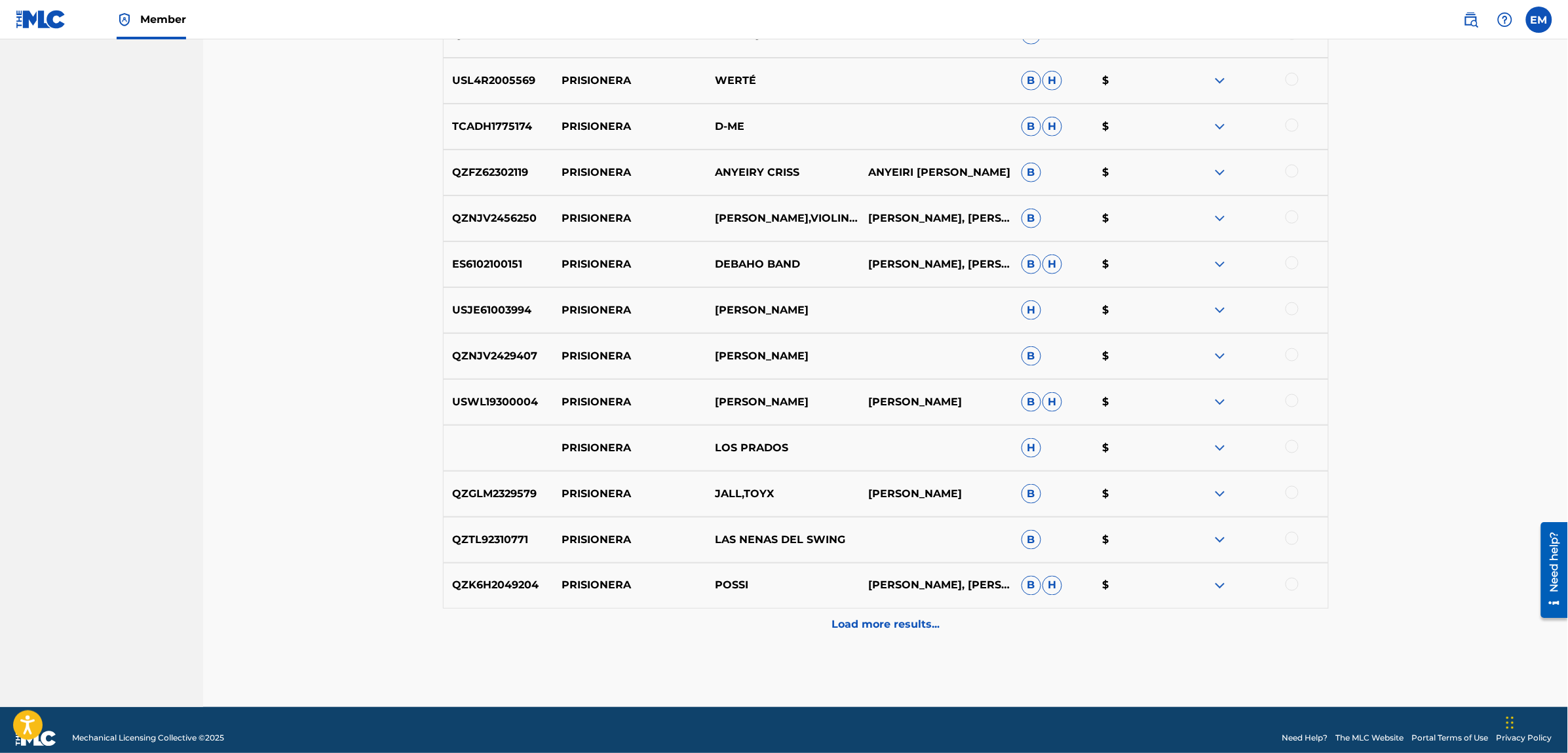
scroll to position [6796, 0]
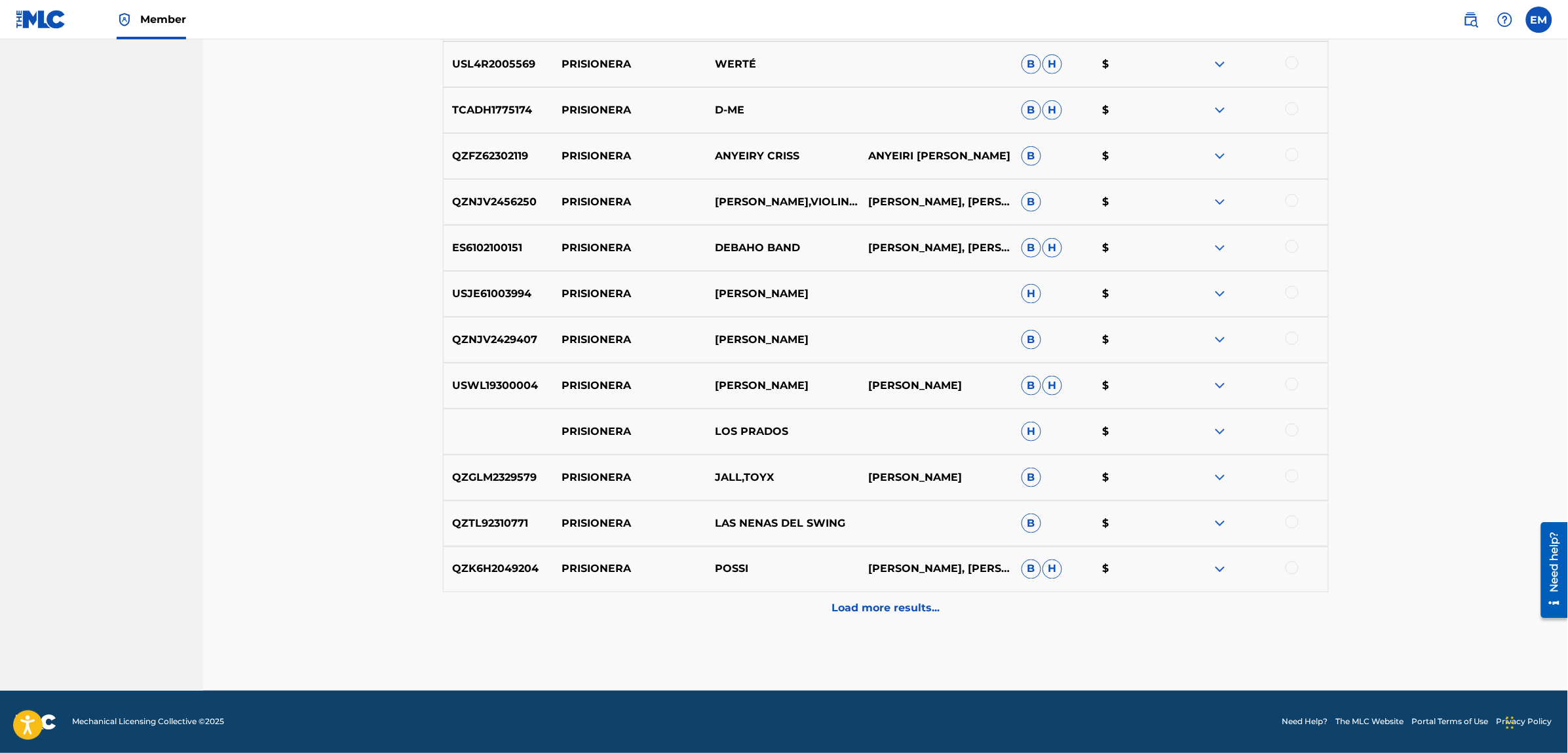
click at [945, 614] on div "Load more results..." at bounding box center [885, 608] width 886 height 33
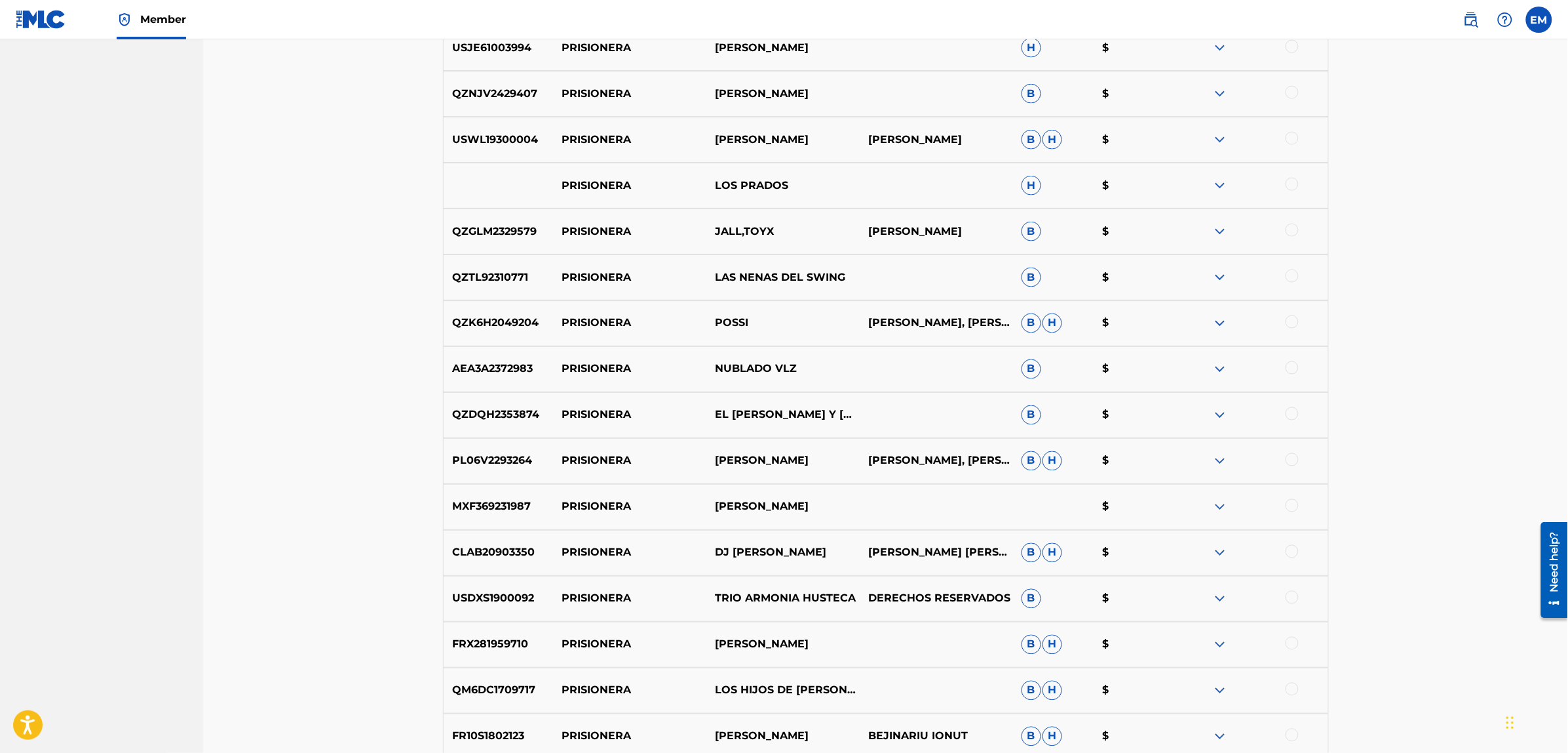
scroll to position [7255, 0]
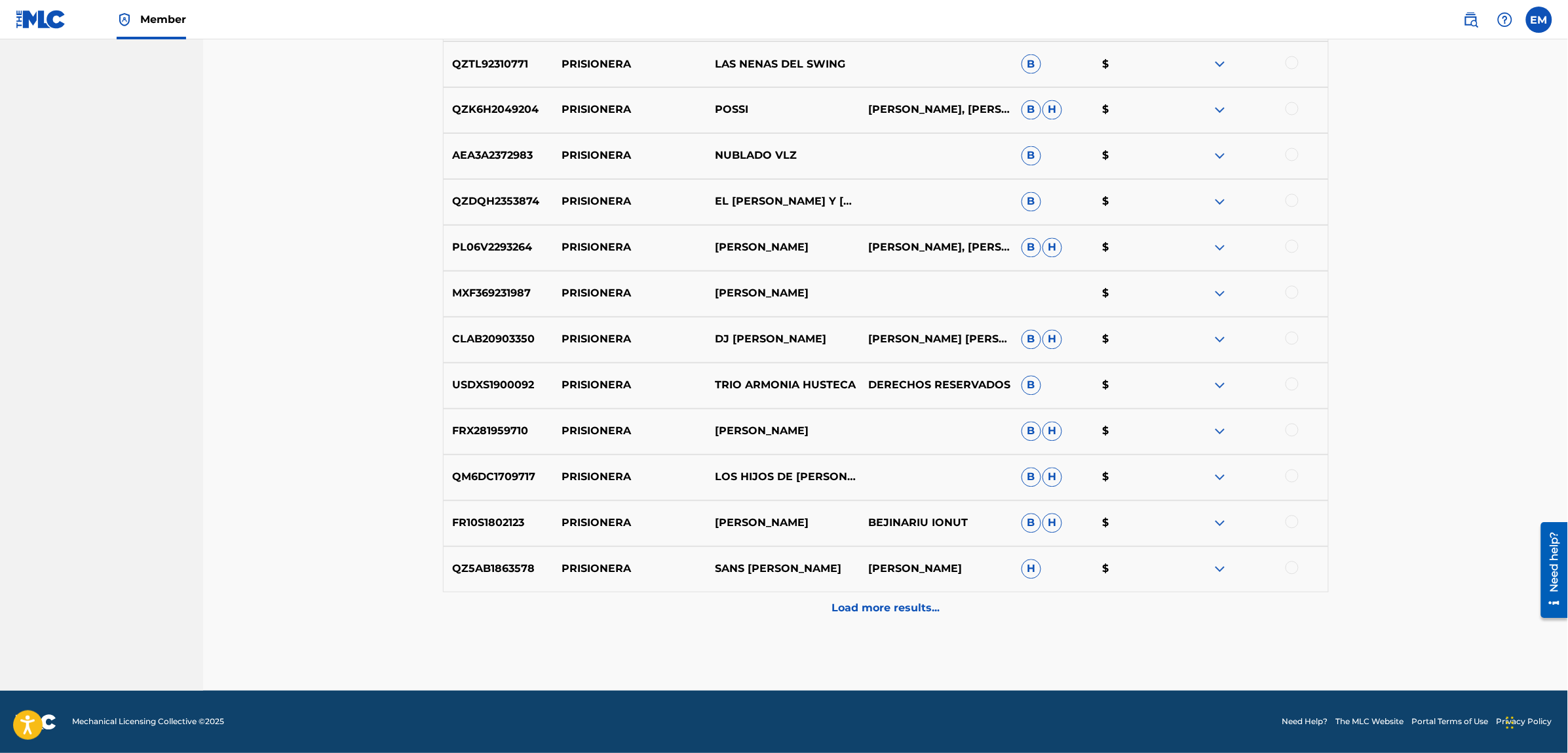
click at [873, 617] on div "Load more results..." at bounding box center [885, 608] width 886 height 33
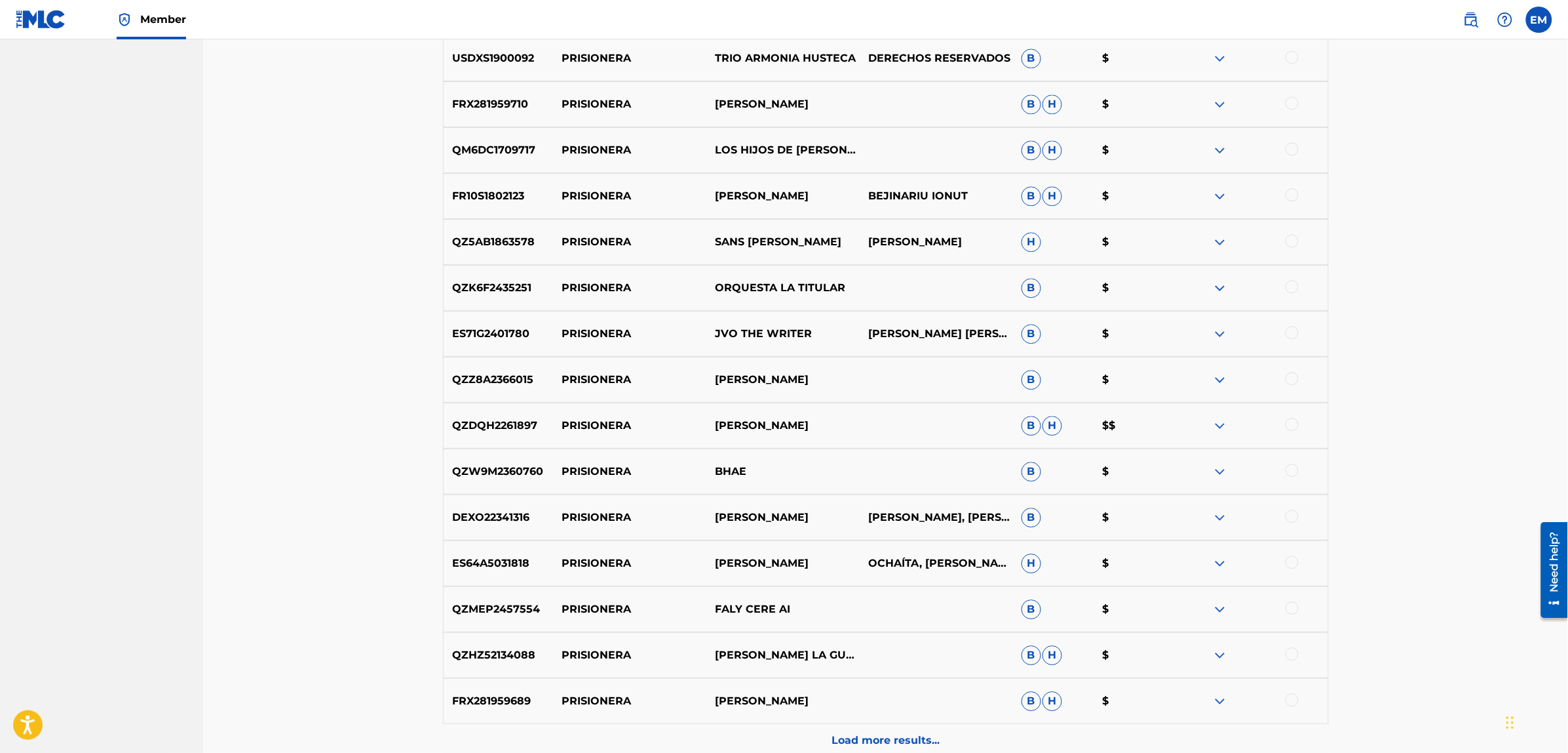
scroll to position [7714, 0]
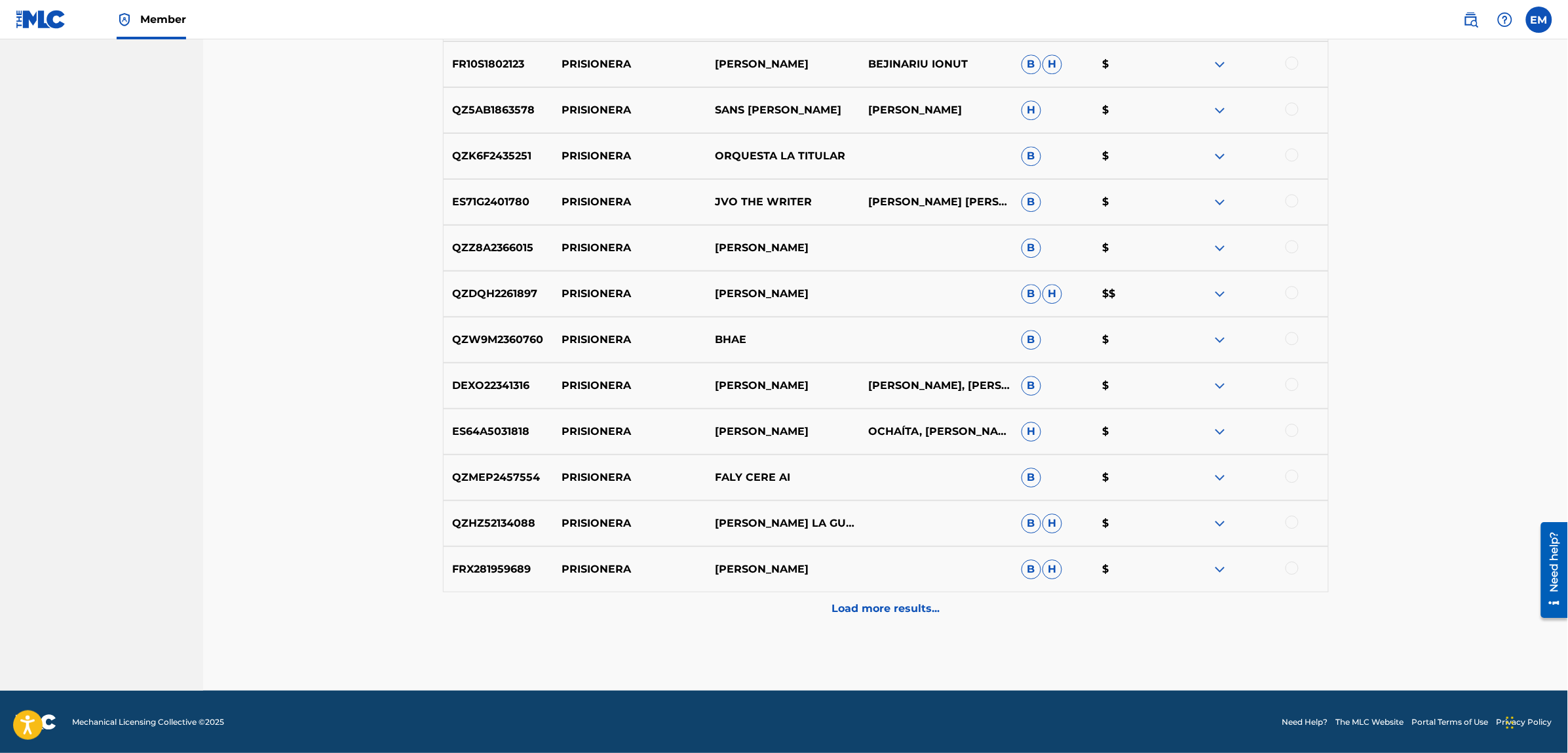
click at [882, 610] on p "Load more results..." at bounding box center [885, 608] width 108 height 16
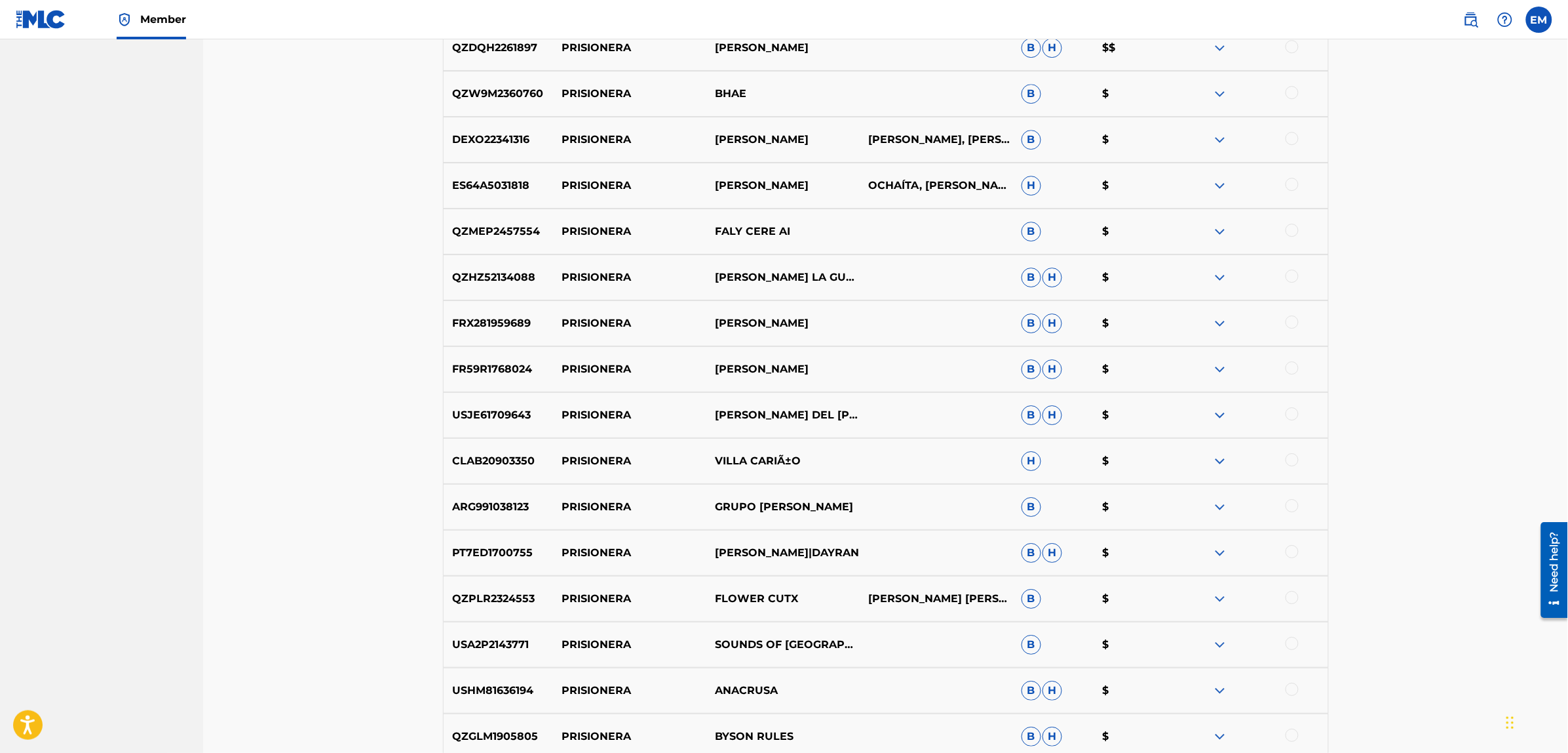
scroll to position [8173, 0]
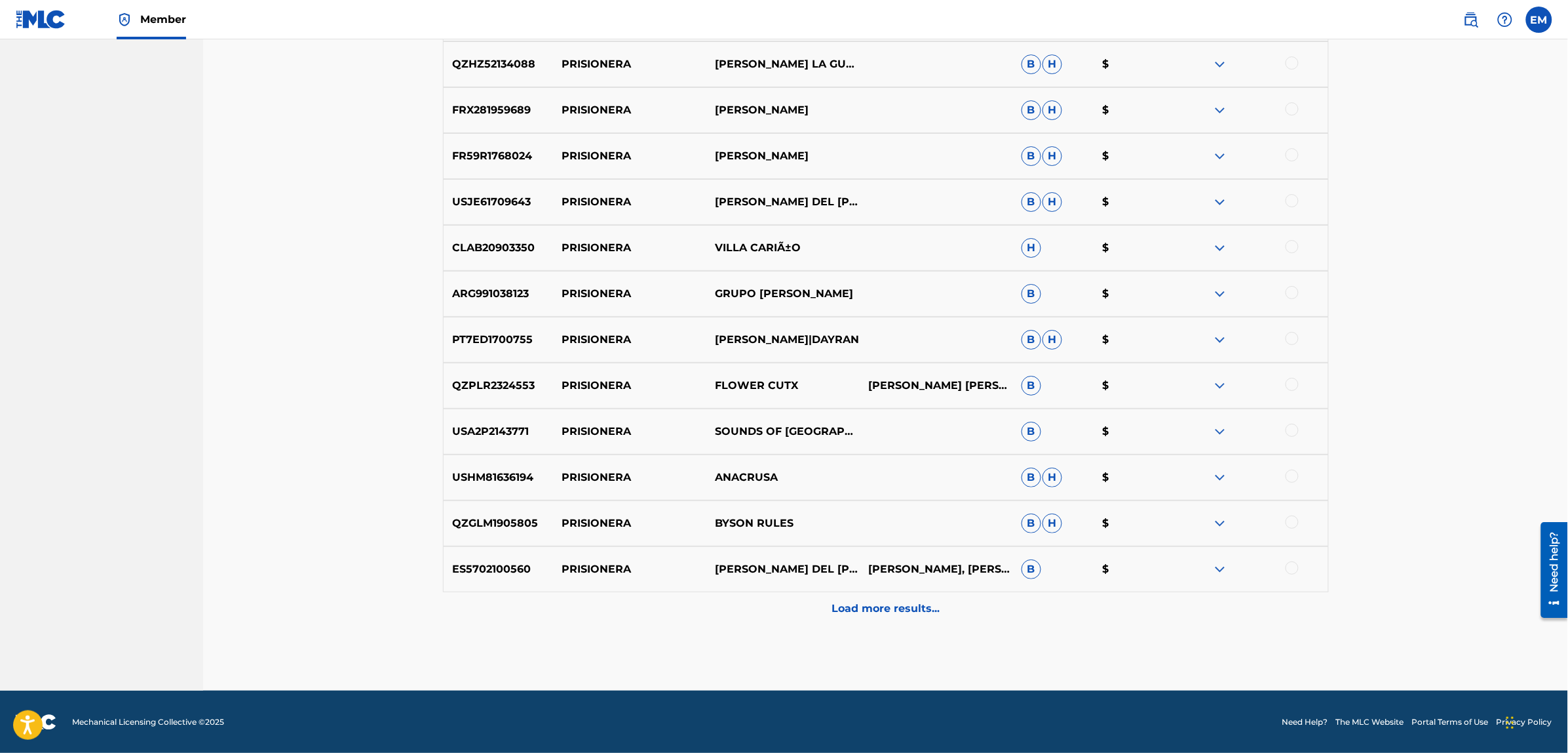
click at [844, 604] on p "Load more results..." at bounding box center [885, 608] width 108 height 16
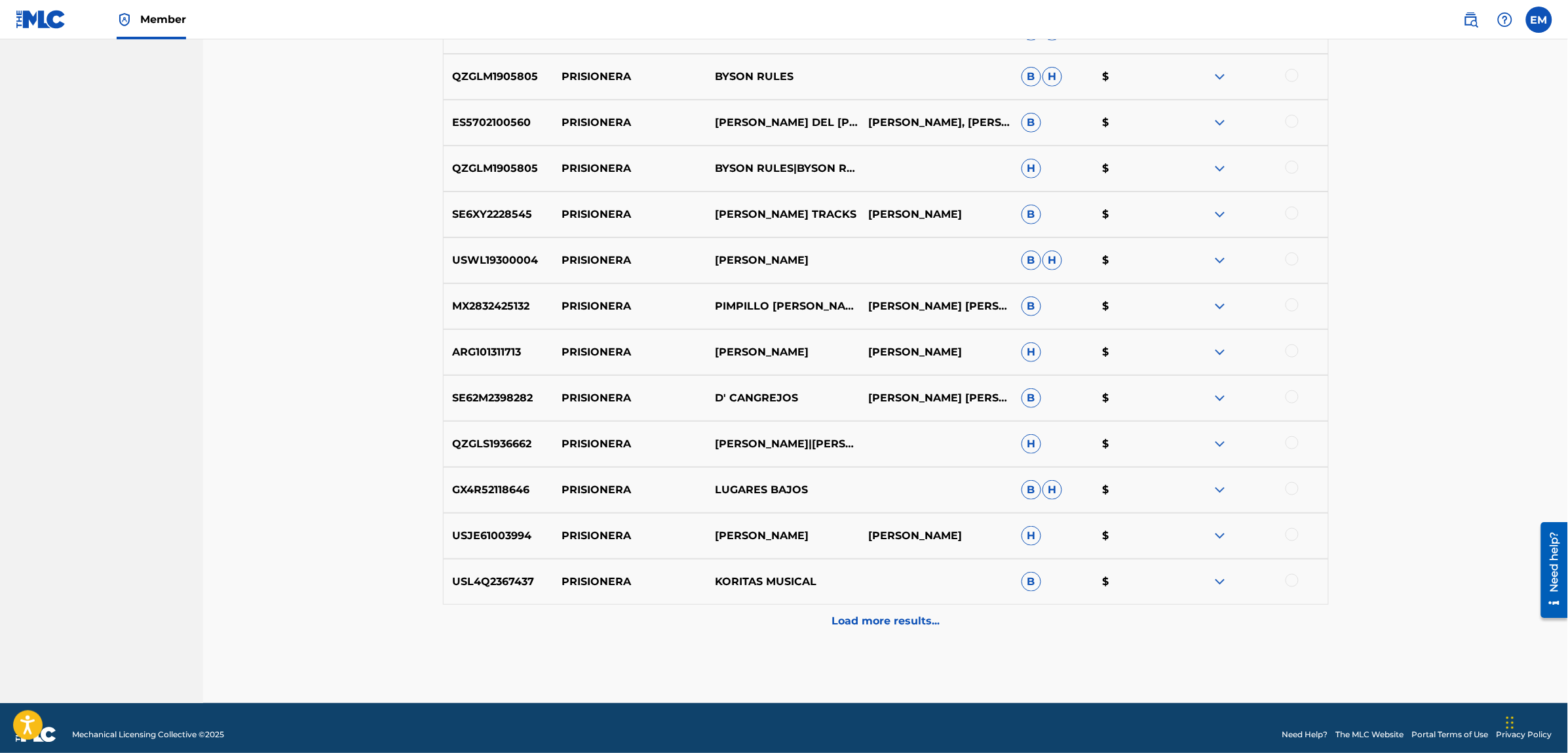
scroll to position [8631, 0]
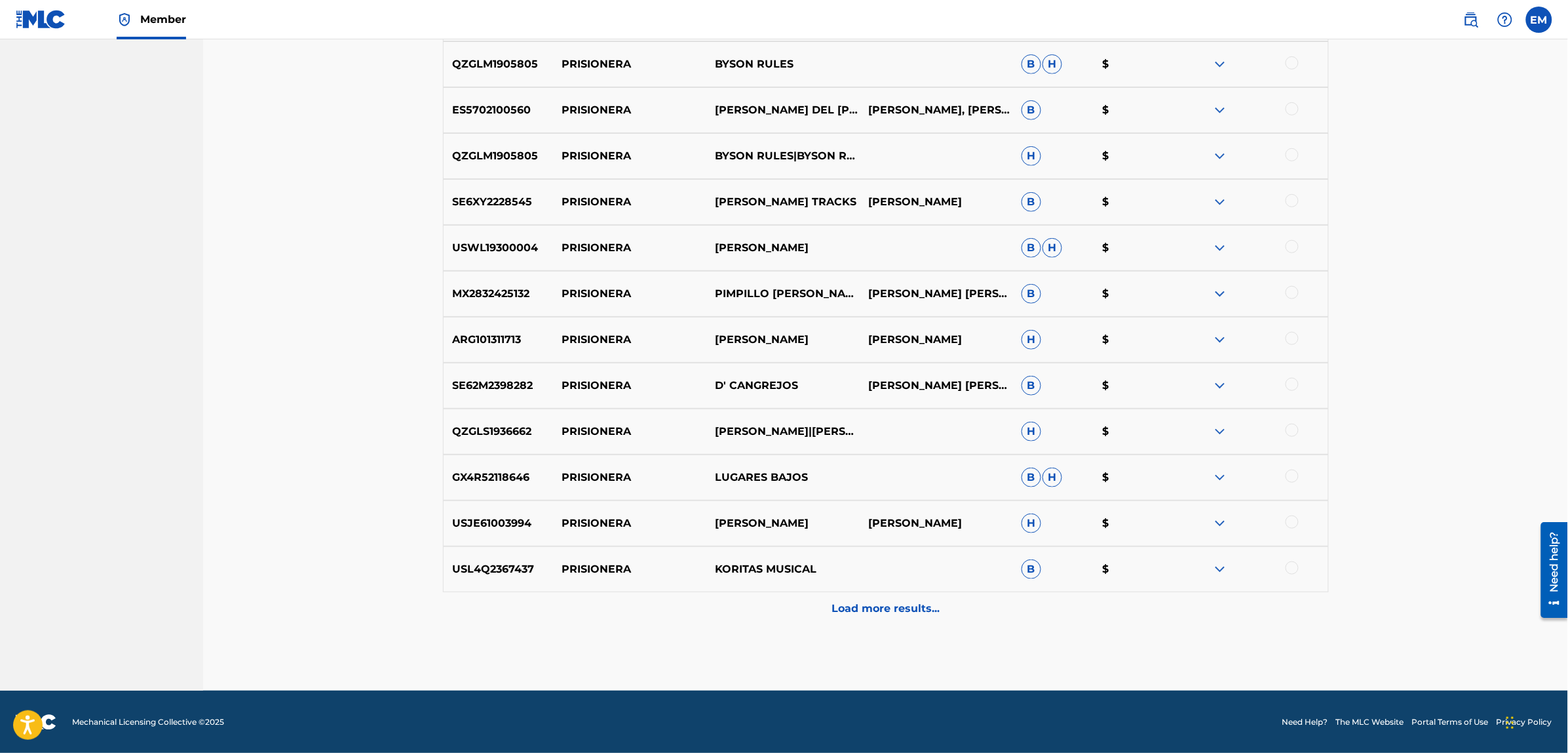
click at [849, 604] on p "Load more results..." at bounding box center [885, 608] width 108 height 16
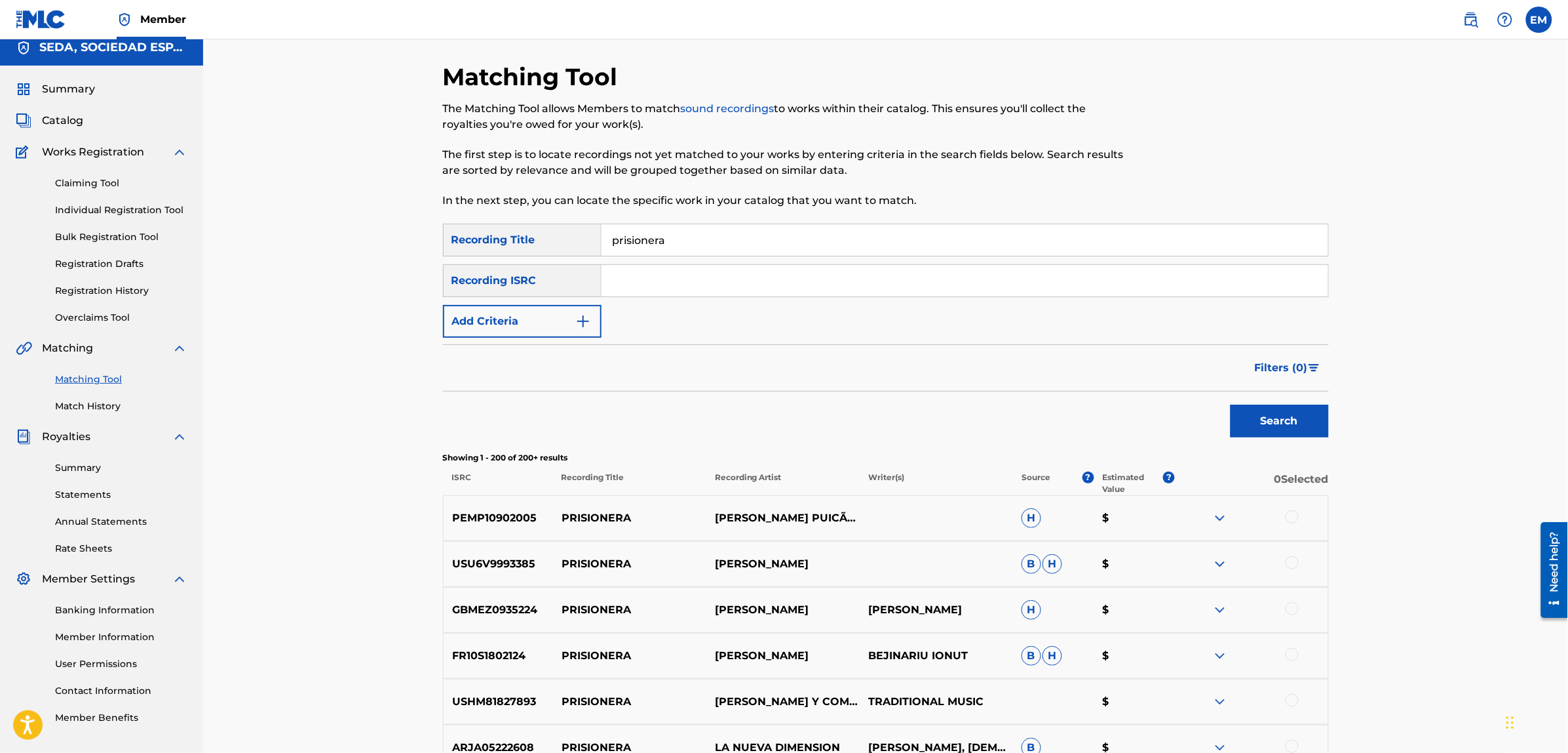
scroll to position [0, 0]
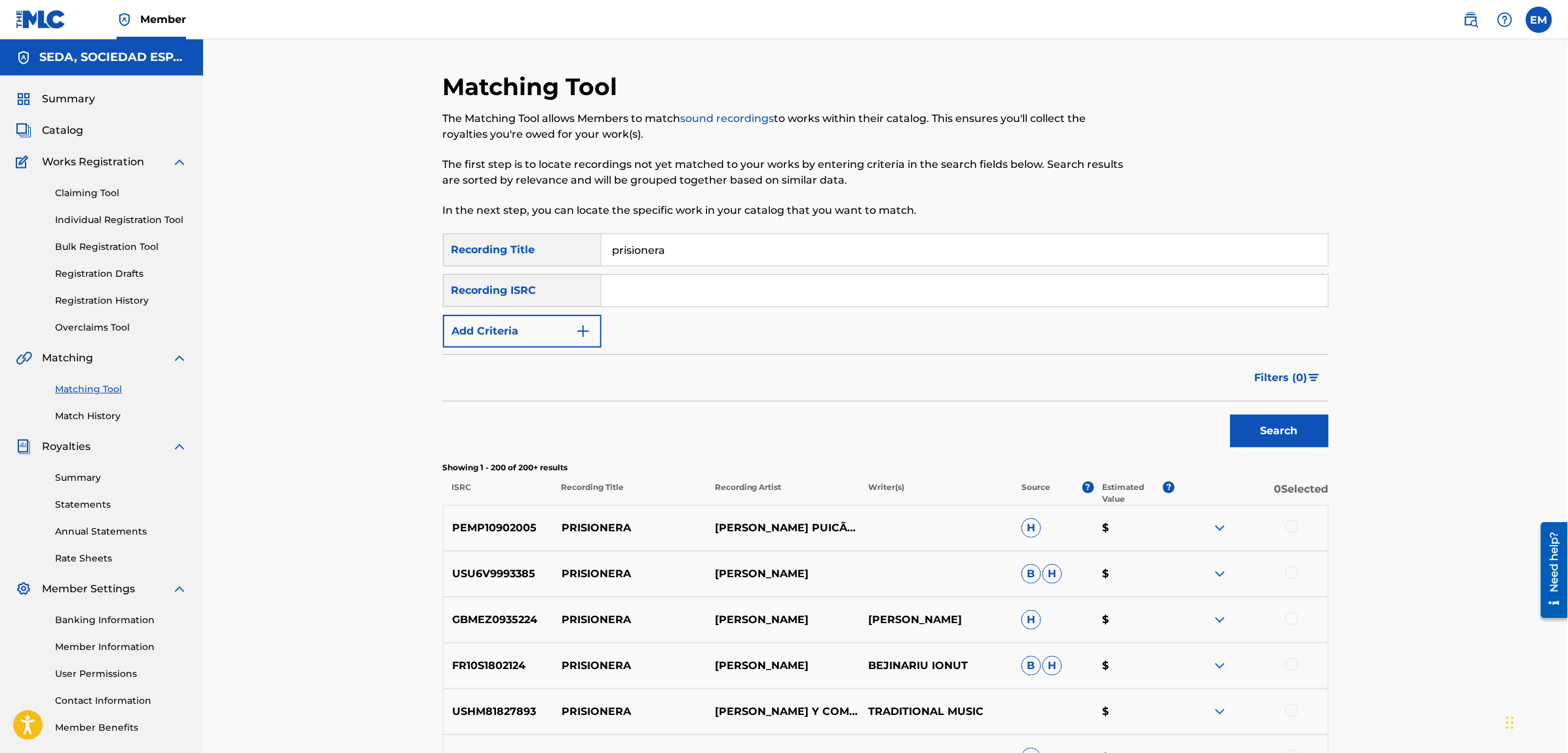
click at [563, 326] on button "Add Criteria" at bounding box center [522, 331] width 159 height 33
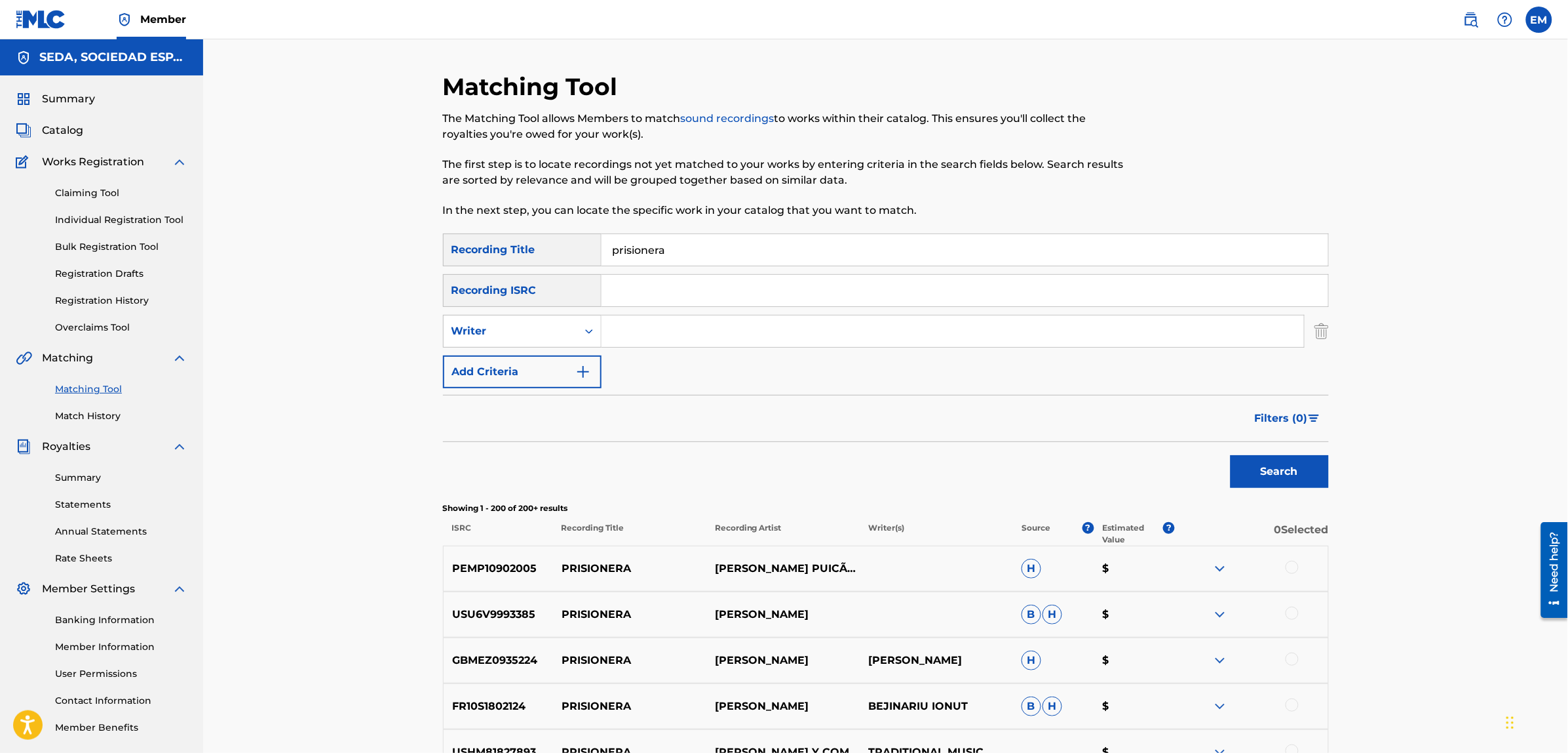
click at [649, 328] on input "Search Form" at bounding box center [953, 332] width 702 height 32
type input "[PERSON_NAME]"
click at [1231, 455] on button "Search" at bounding box center [1279, 471] width 98 height 33
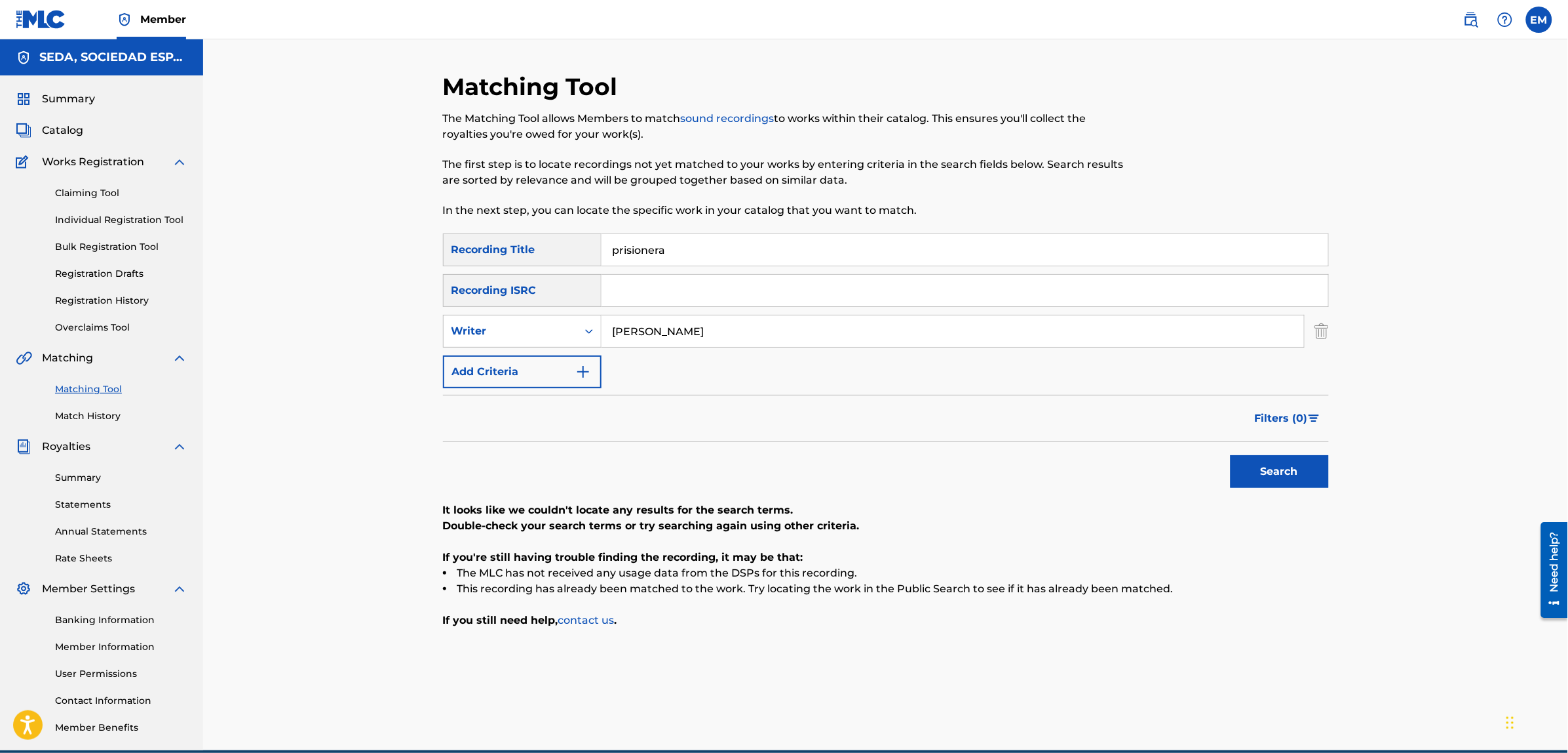
drag, startPoint x: 695, startPoint y: 251, endPoint x: 570, endPoint y: 263, distance: 125.6
click at [570, 263] on div "SearchWithCriteria44572cb1-fc58-46c2-b9ca-d0ebac42b381 Recording Title prisione…" at bounding box center [885, 249] width 886 height 33
click at [1231, 455] on button "Search" at bounding box center [1279, 471] width 98 height 33
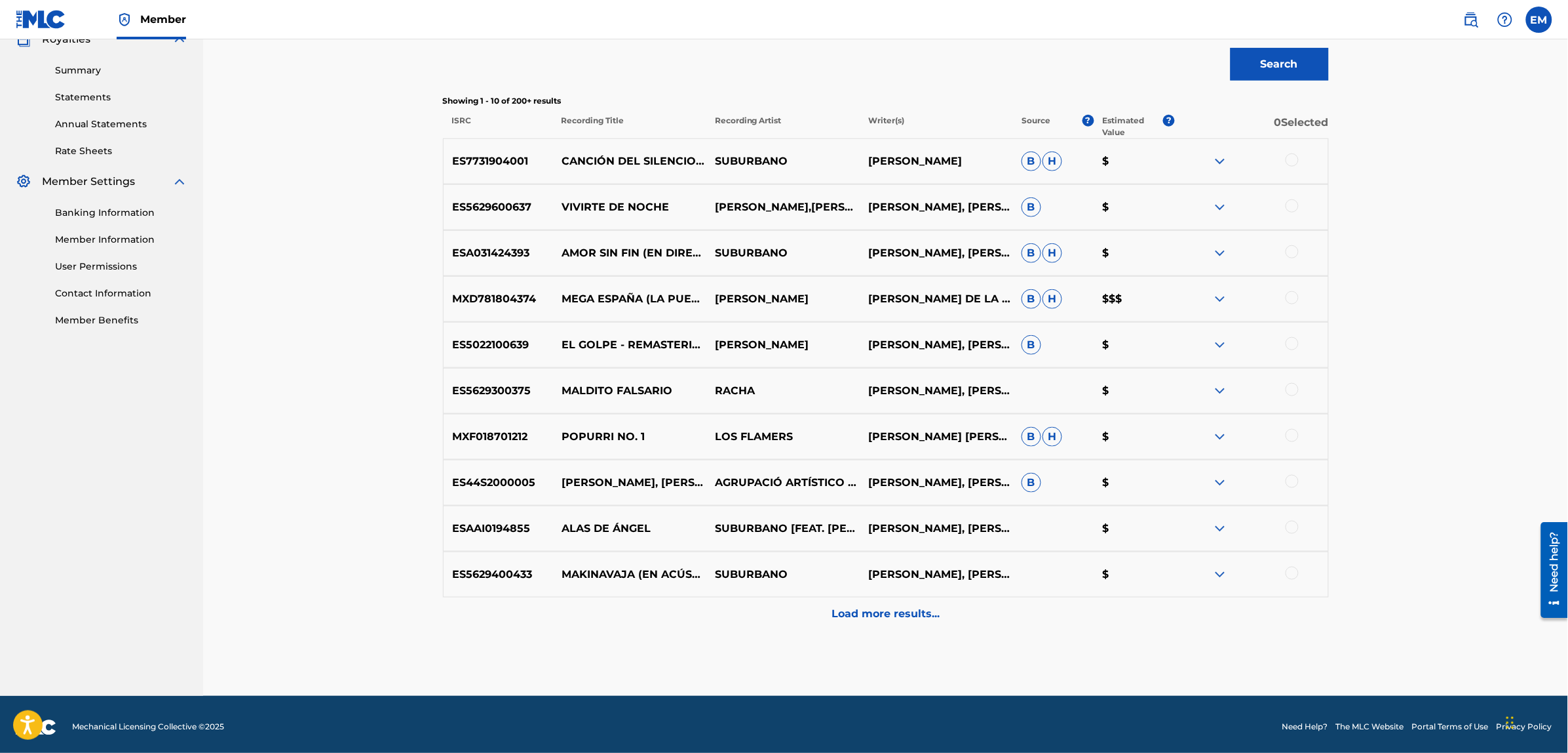
scroll to position [413, 0]
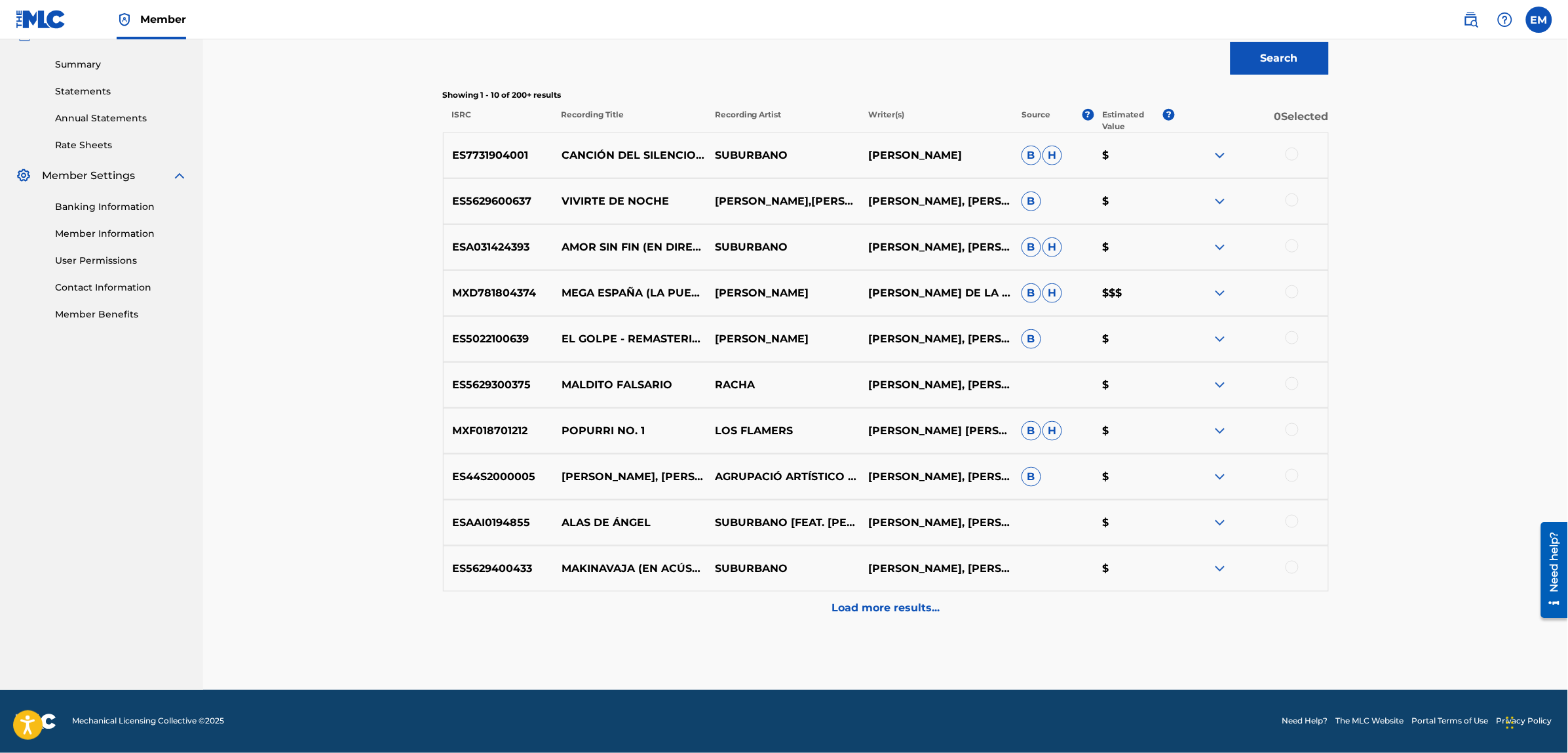
click at [909, 602] on p "Load more results..." at bounding box center [885, 607] width 108 height 16
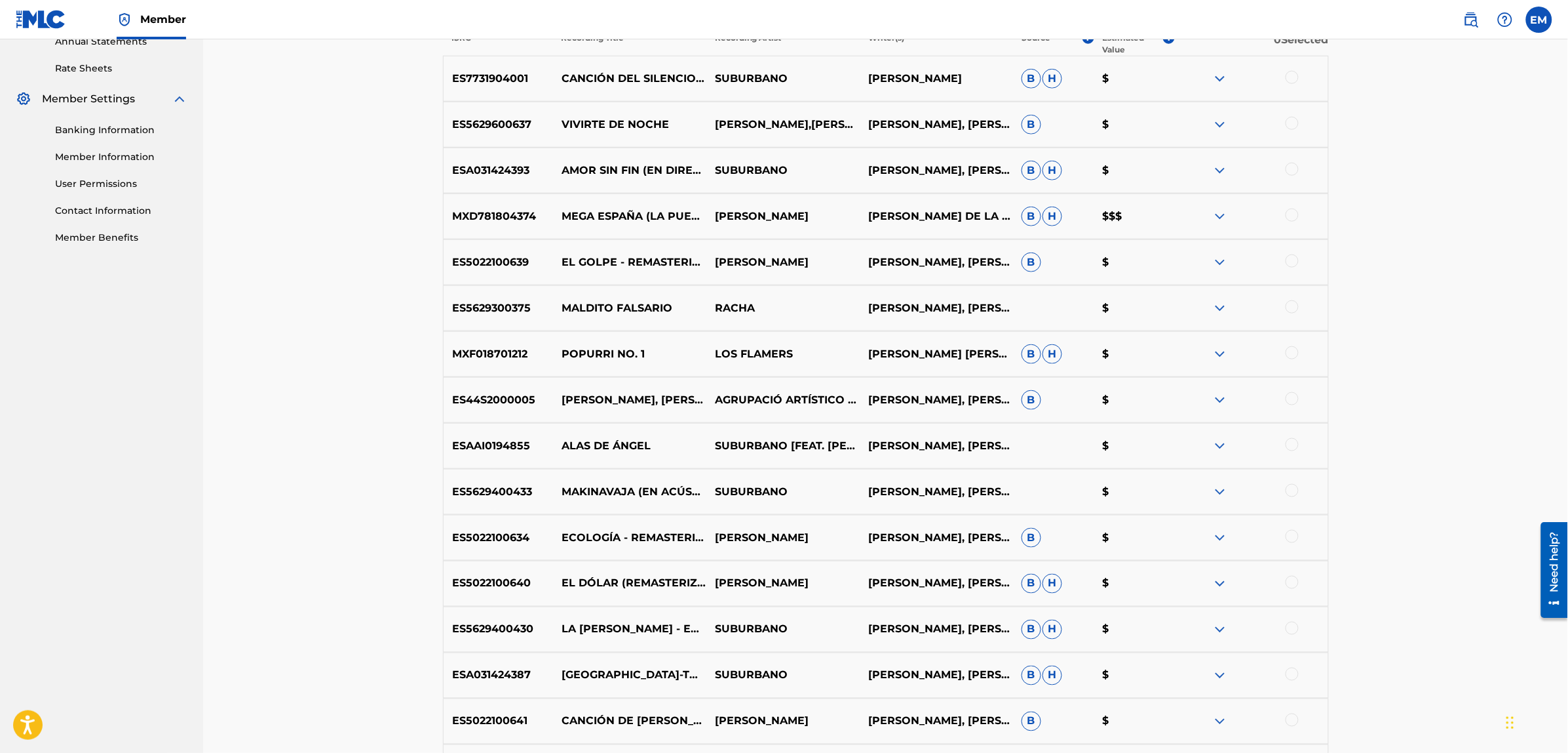
scroll to position [659, 0]
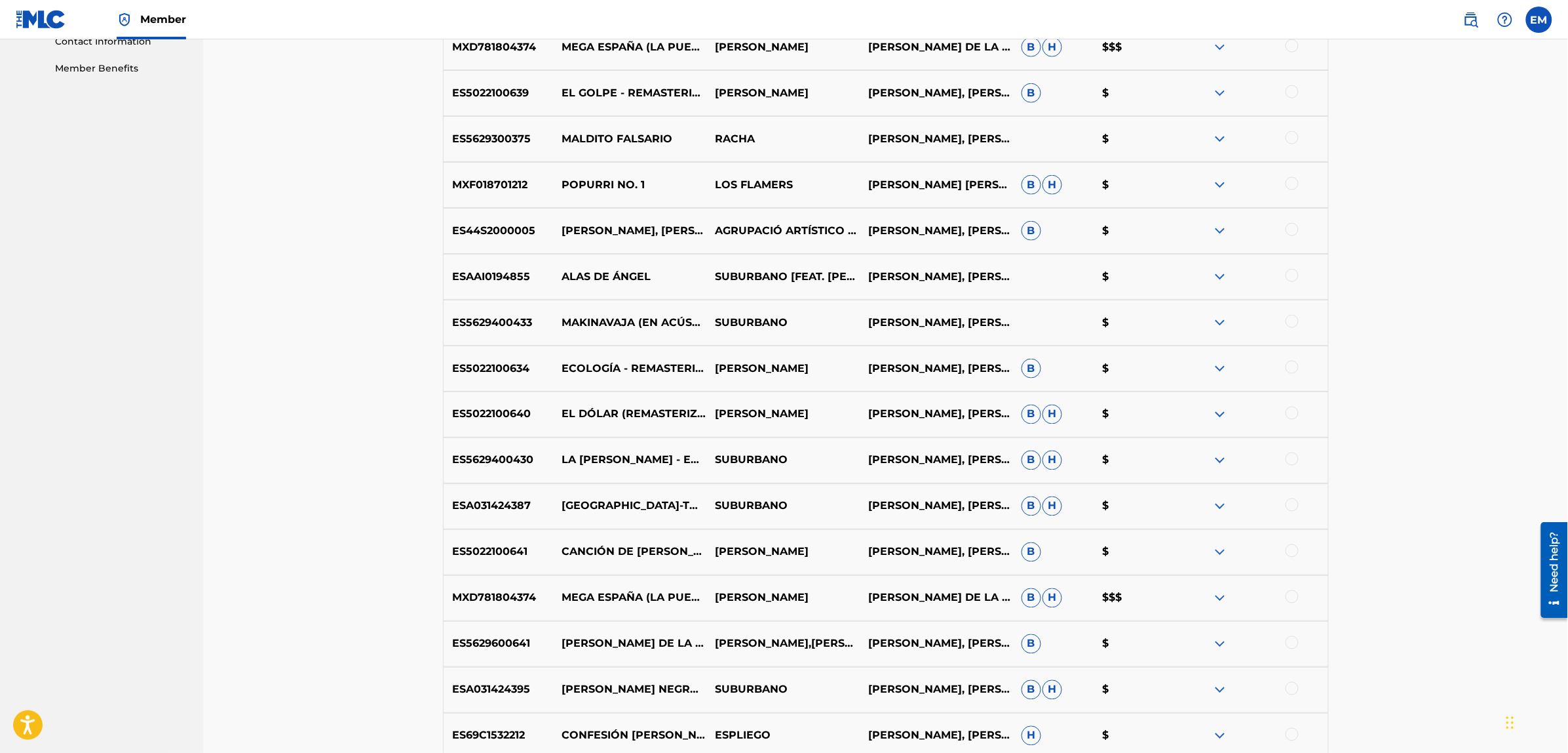
click at [1289, 462] on div at bounding box center [1293, 459] width 13 height 13
click at [930, 646] on button "Match 1 Group" at bounding box center [921, 646] width 145 height 33
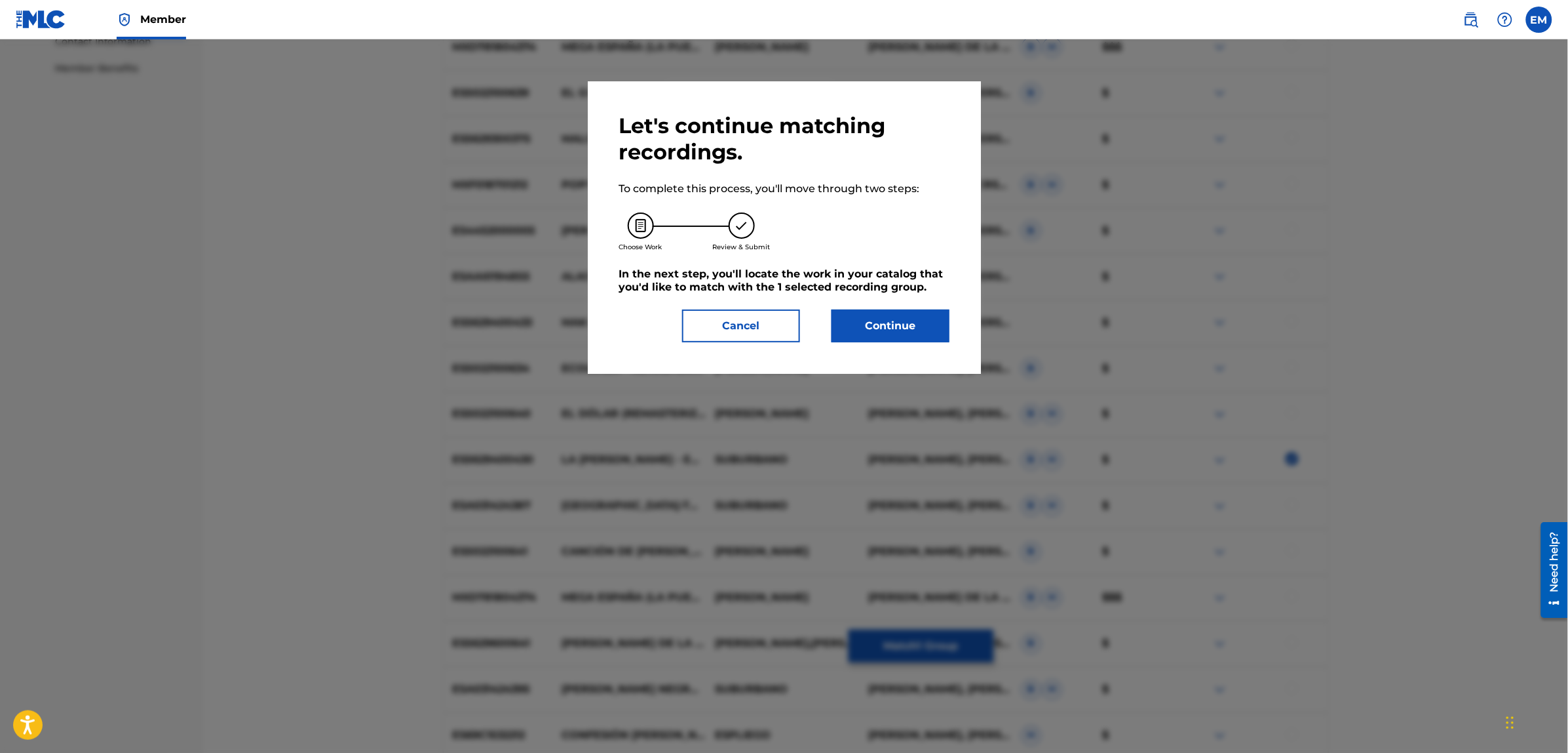
click at [882, 322] on button "Continue" at bounding box center [890, 325] width 118 height 33
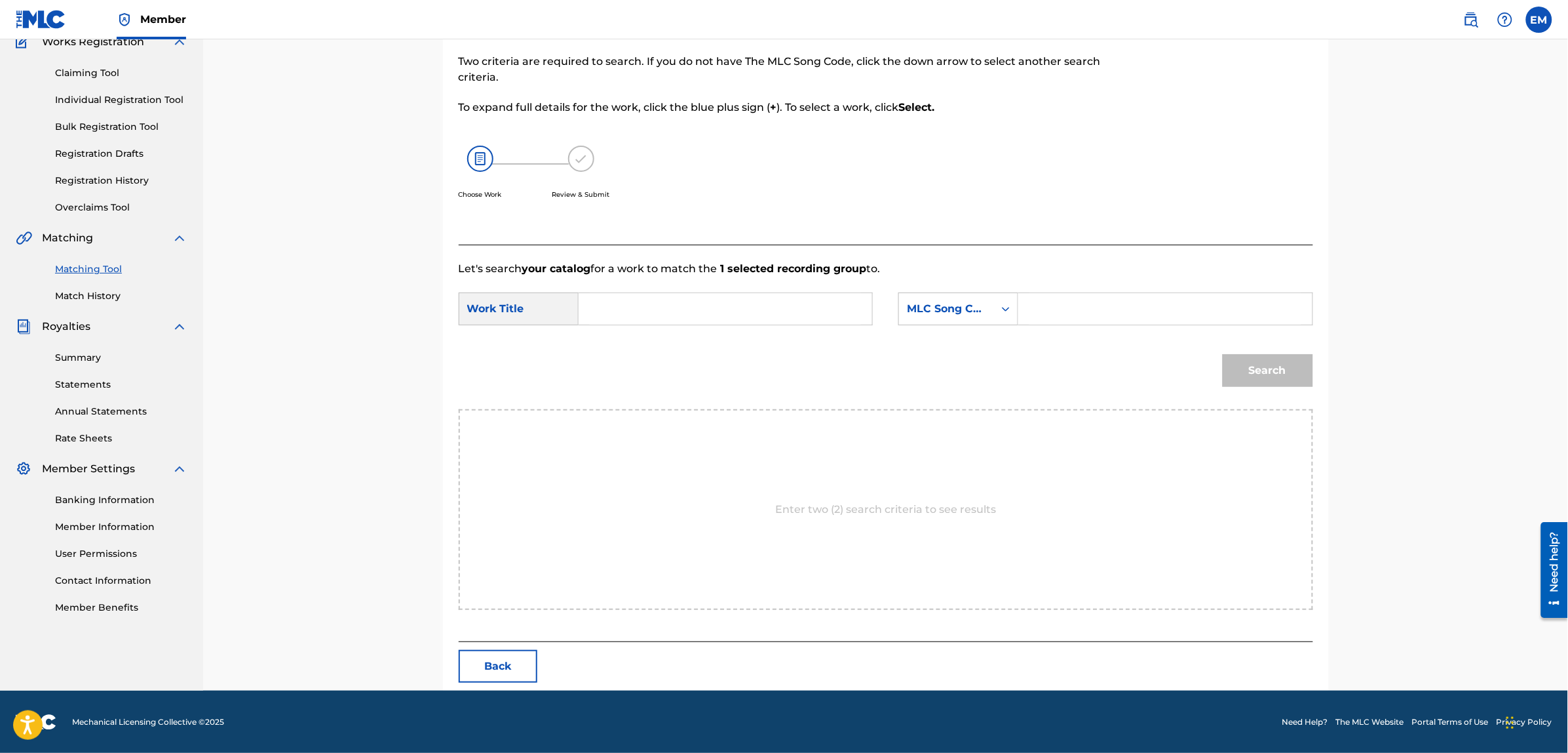
click at [801, 306] on input "Search Form" at bounding box center [726, 309] width 271 height 32
type input "prisionera"
click at [955, 308] on div "MLC Song Code" at bounding box center [946, 308] width 79 height 16
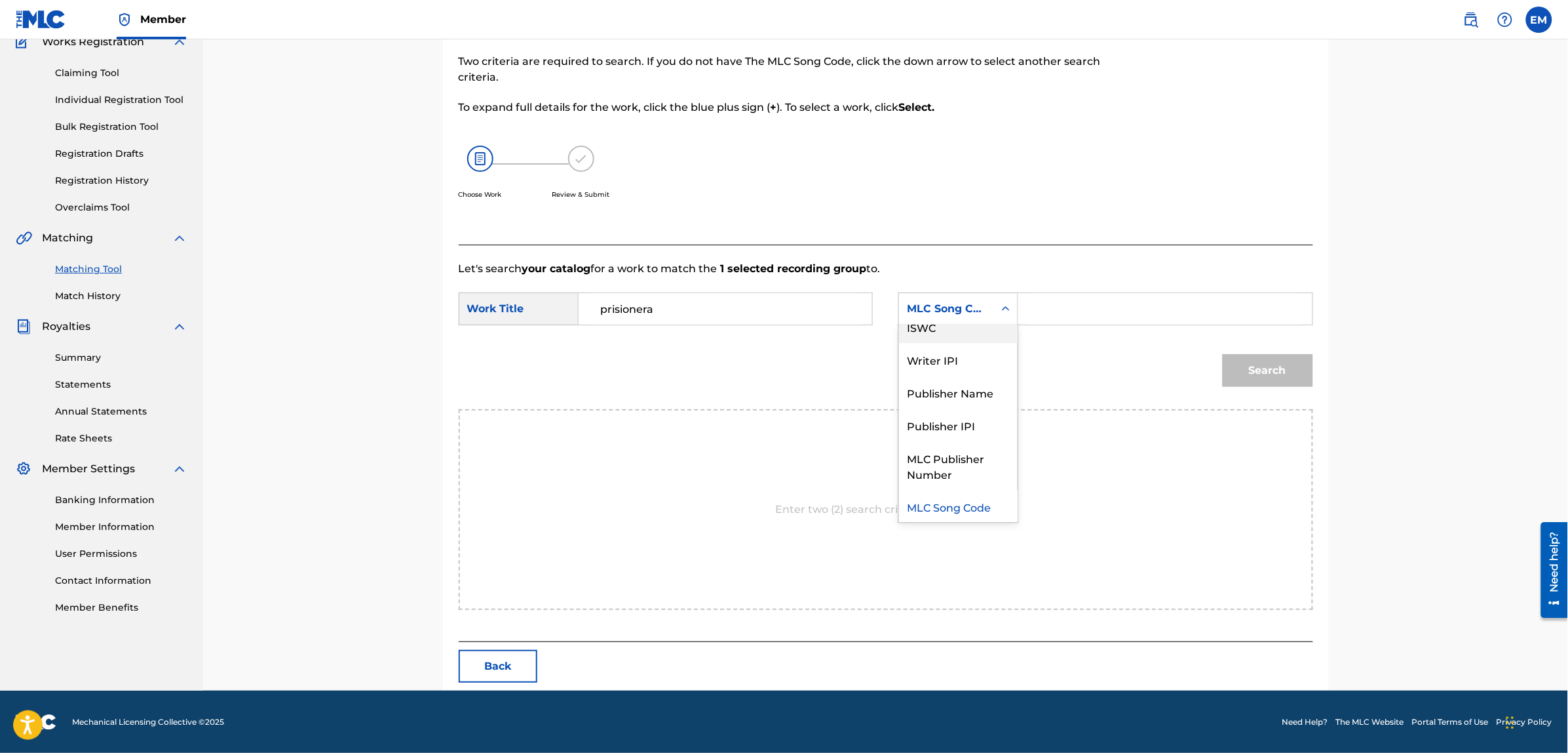
scroll to position [0, 0]
click at [946, 346] on div "Writer Name" at bounding box center [958, 341] width 119 height 33
click at [1101, 303] on input "Search Form" at bounding box center [1165, 309] width 271 height 32
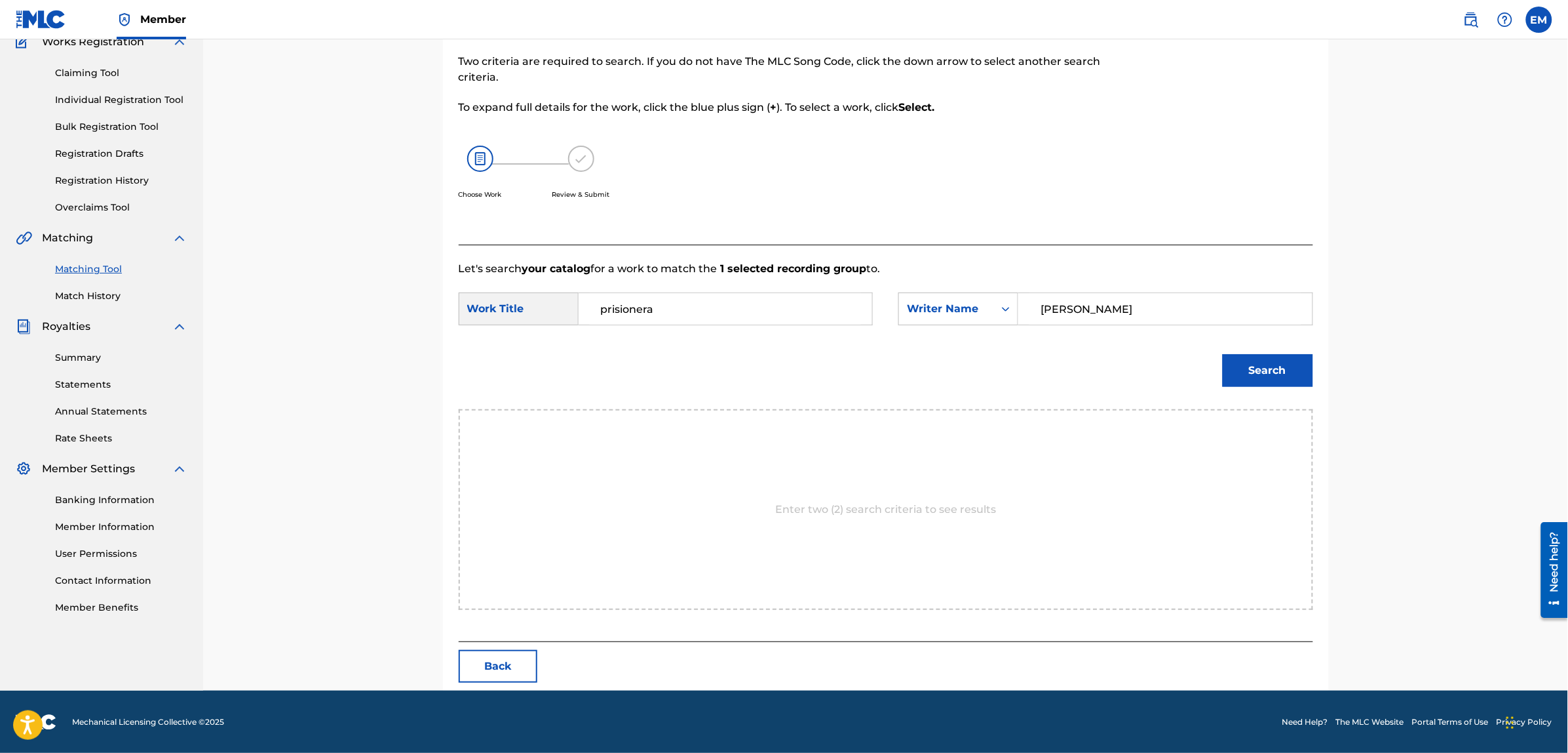
type input "[PERSON_NAME]"
click at [1222, 354] on button "Search" at bounding box center [1267, 370] width 91 height 33
